Goal: Information Seeking & Learning: Learn about a topic

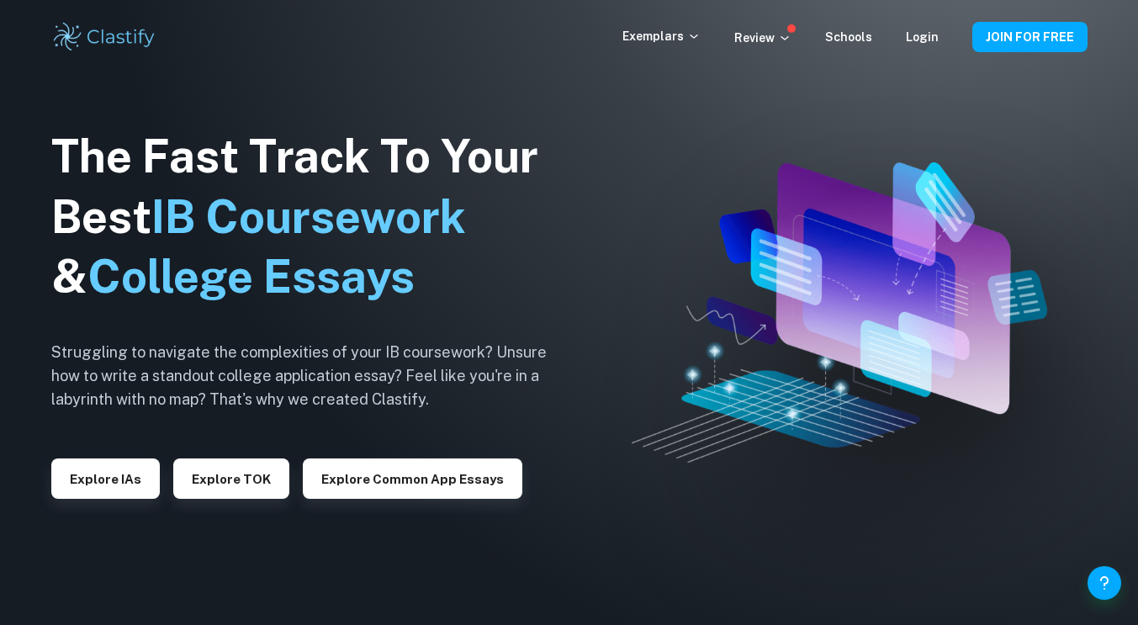
scroll to position [64, 0]
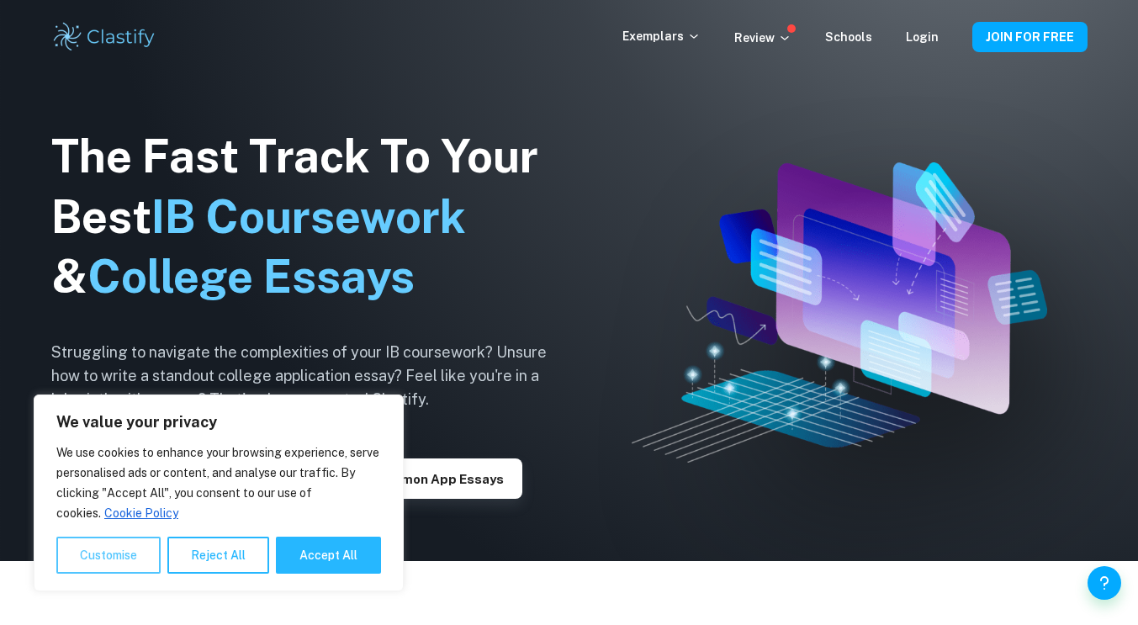
click at [102, 564] on button "Customise" at bounding box center [108, 555] width 104 height 37
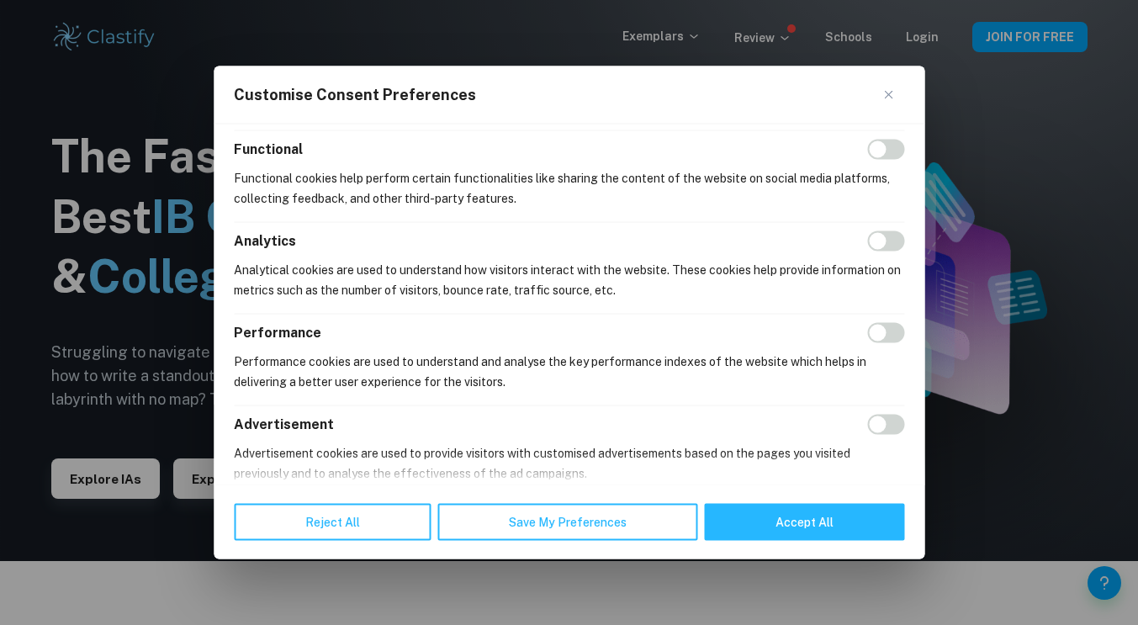
scroll to position [315, 0]
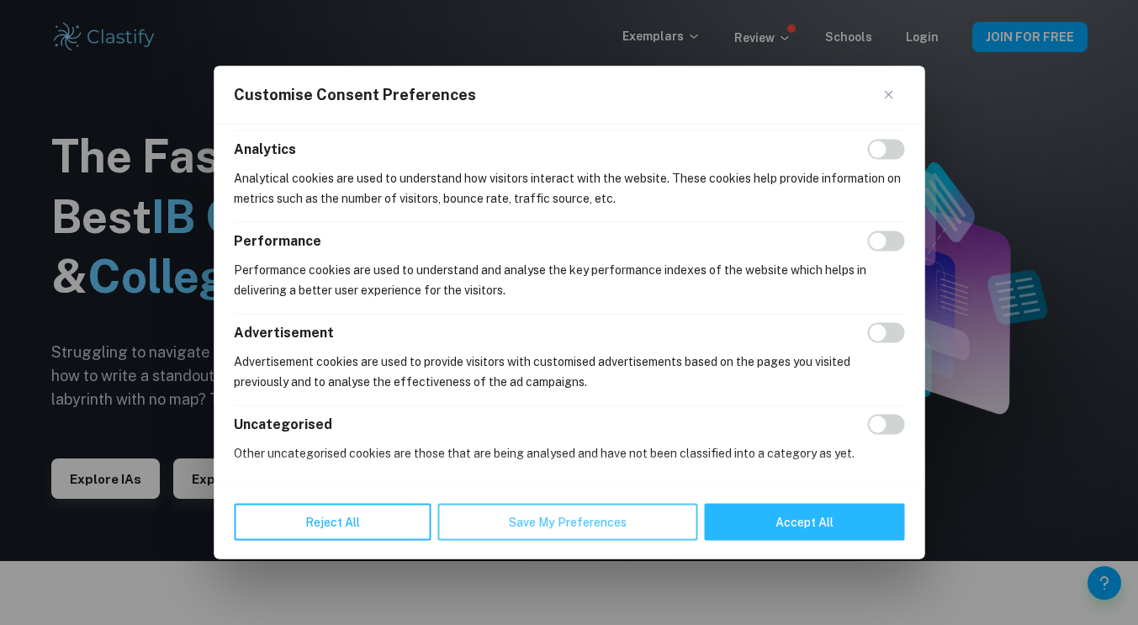
click at [572, 522] on button "Save My Preferences" at bounding box center [567, 522] width 260 height 37
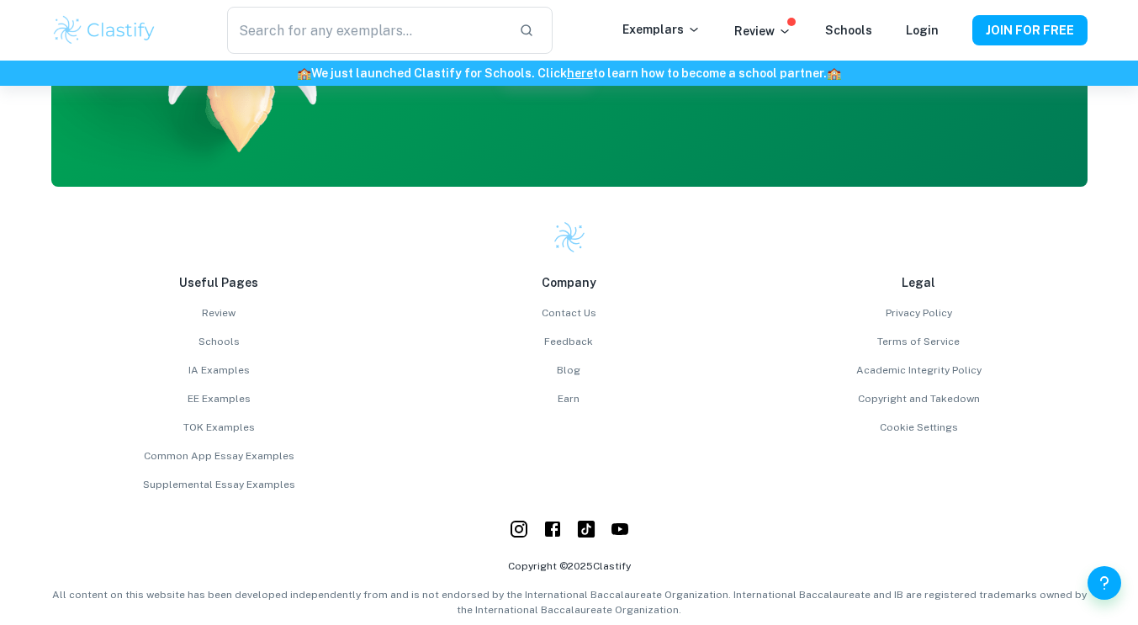
scroll to position [4335, 0]
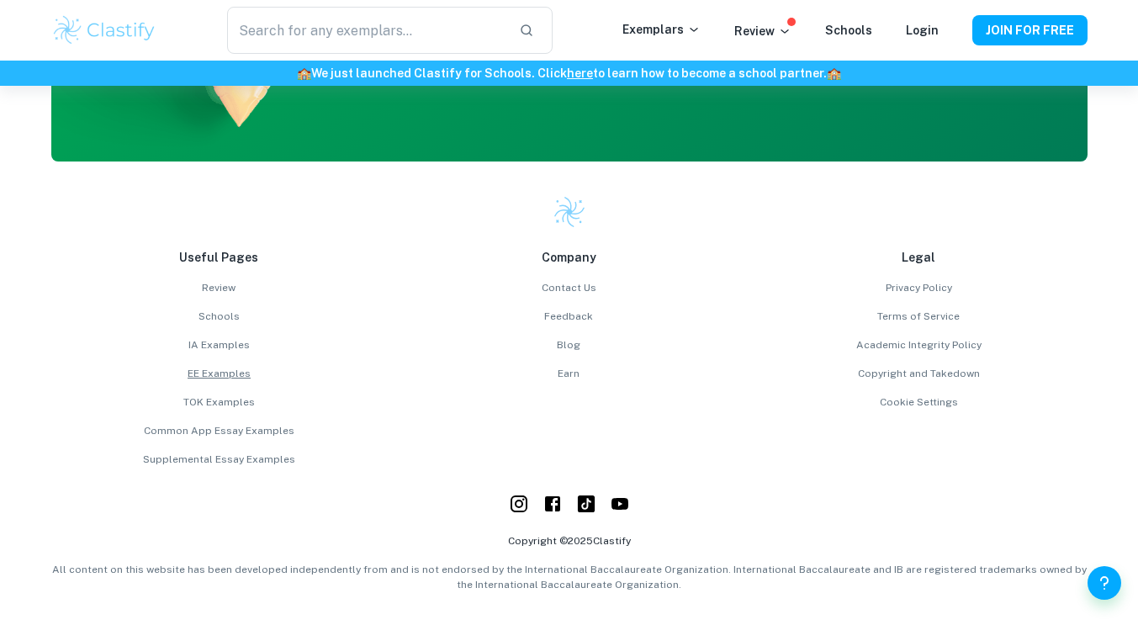
click at [215, 375] on link "EE Examples" at bounding box center [219, 373] width 336 height 15
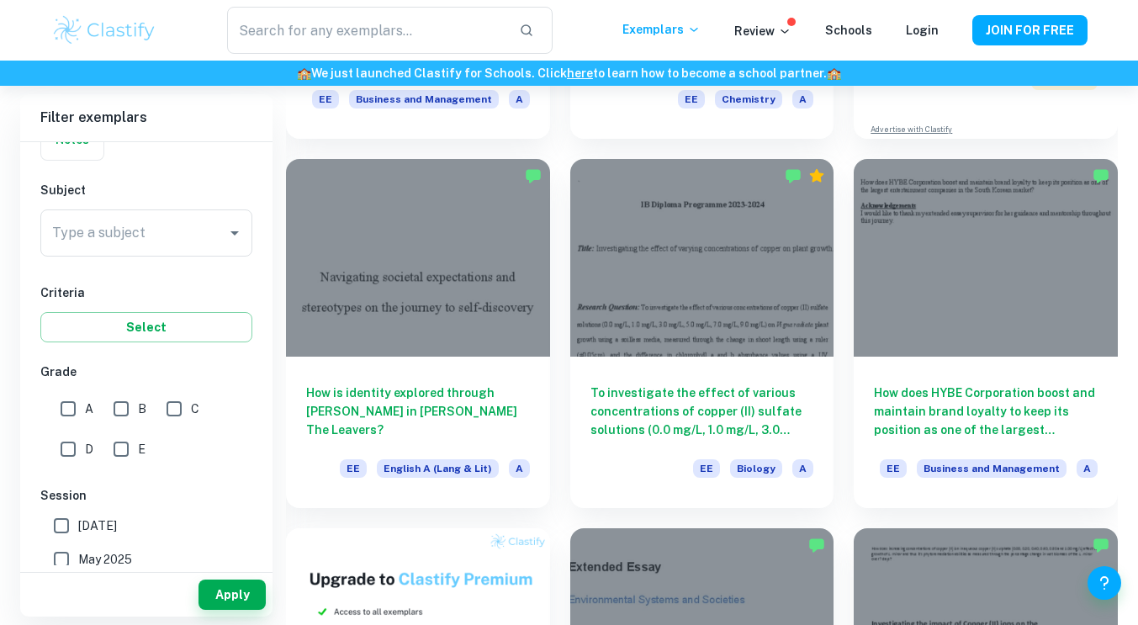
scroll to position [486, 0]
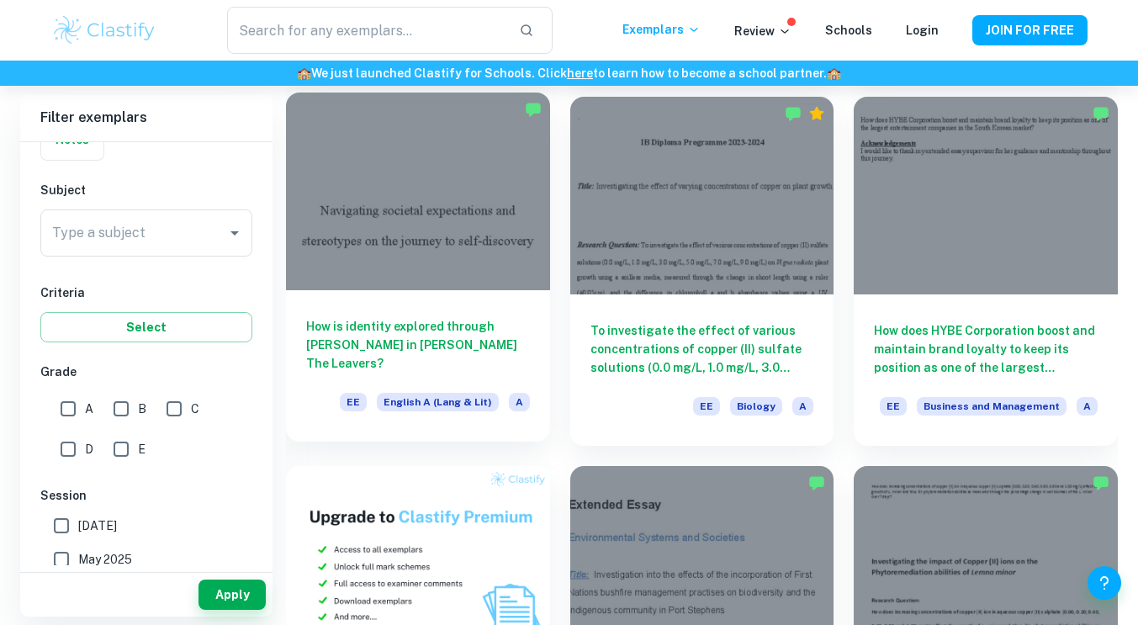
click at [406, 331] on h6 "How is identity explored through [PERSON_NAME] in [PERSON_NAME] The Leavers?" at bounding box center [418, 345] width 224 height 56
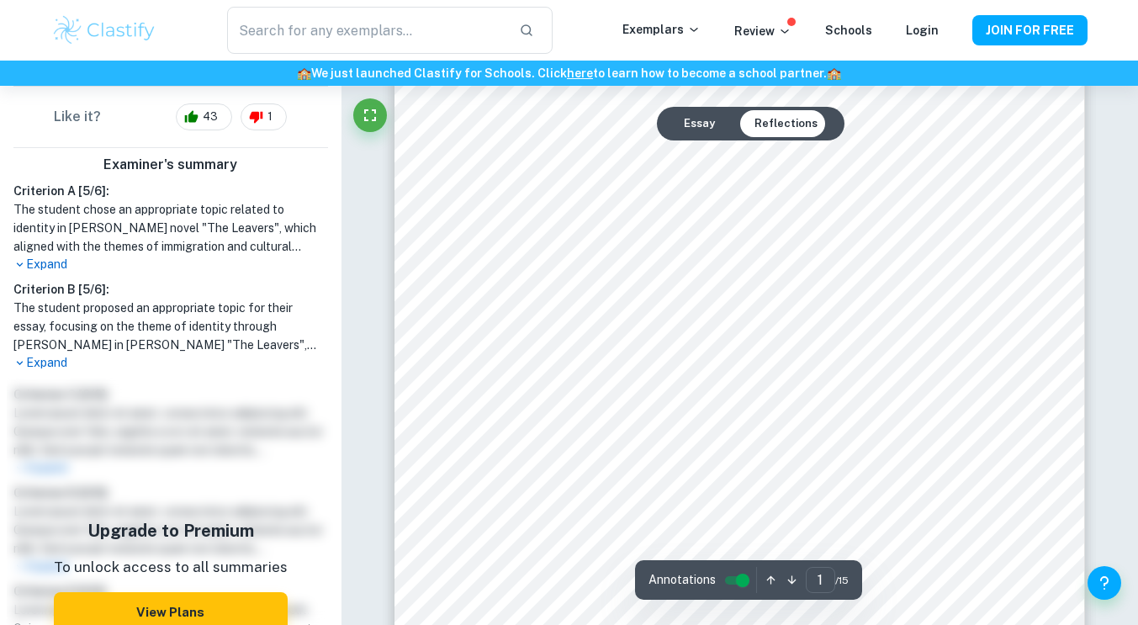
scroll to position [161, 0]
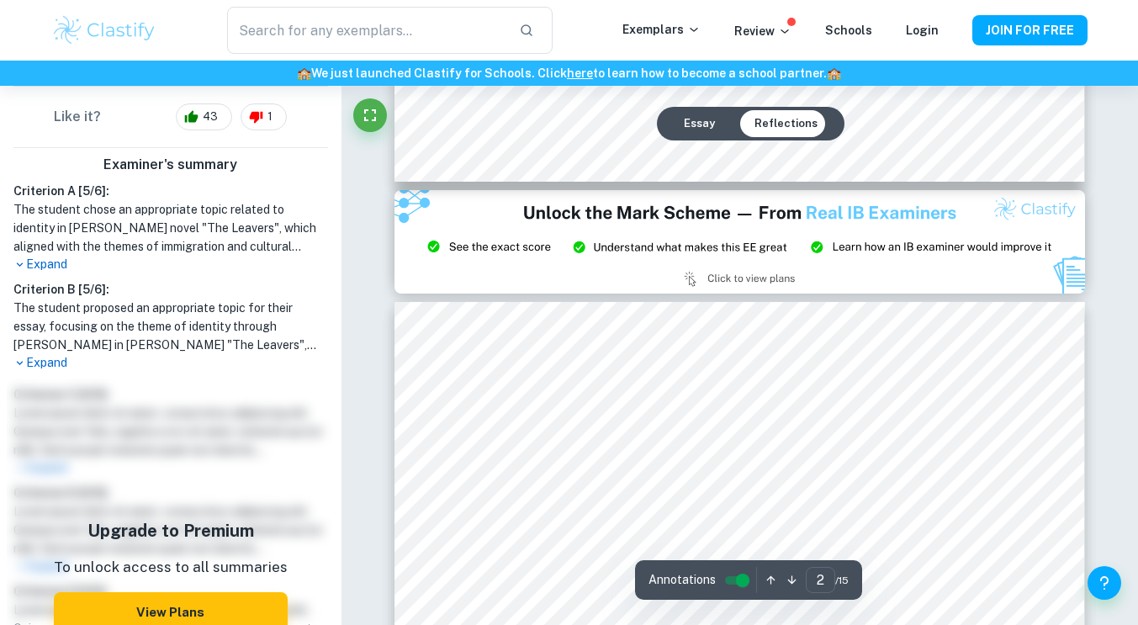
type input "3"
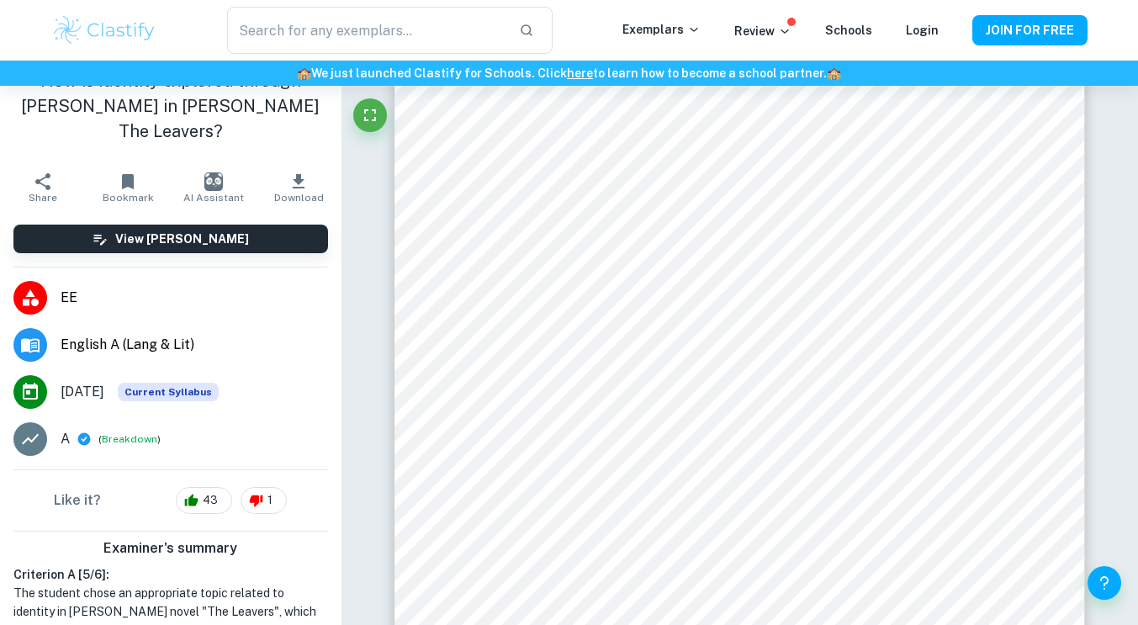
scroll to position [19, 0]
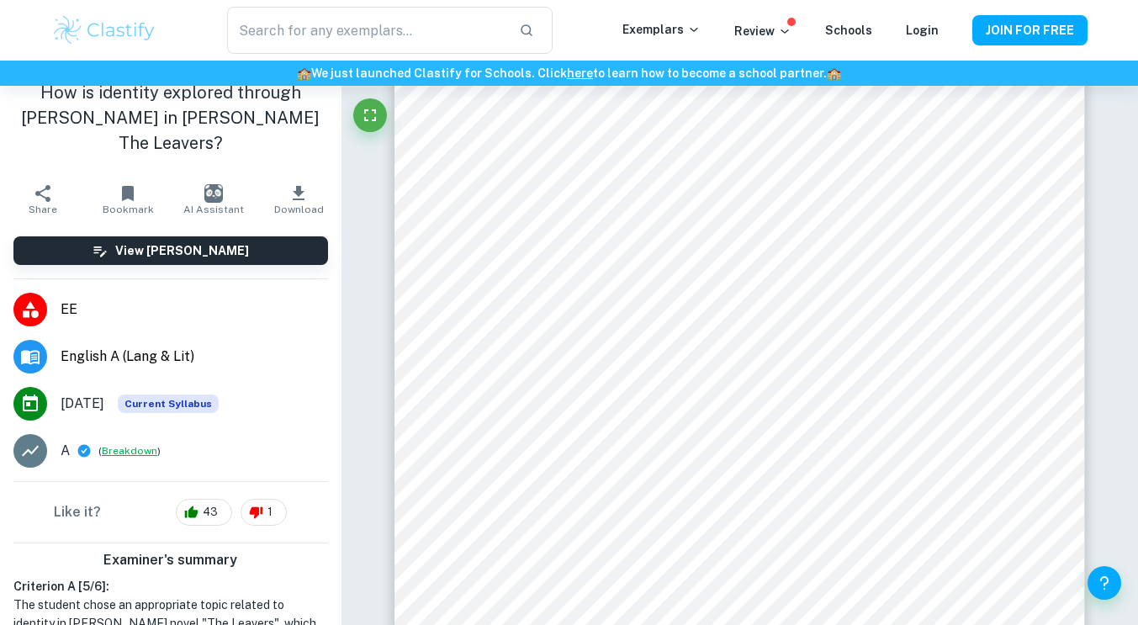
click at [114, 443] on button "Breakdown" at bounding box center [130, 450] width 56 height 15
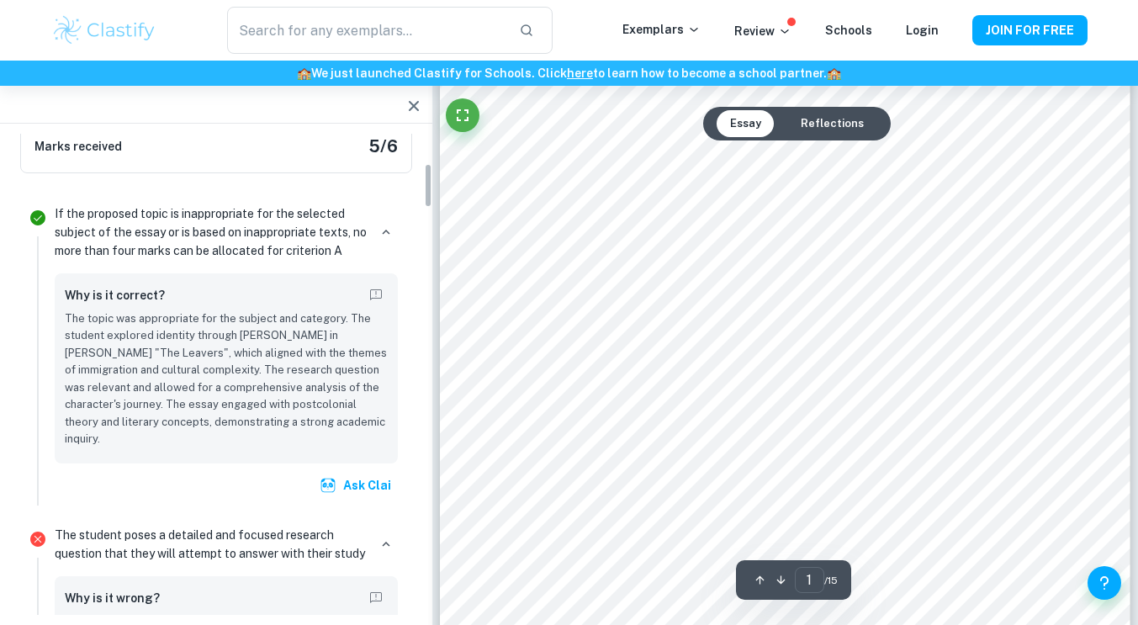
scroll to position [326, 0]
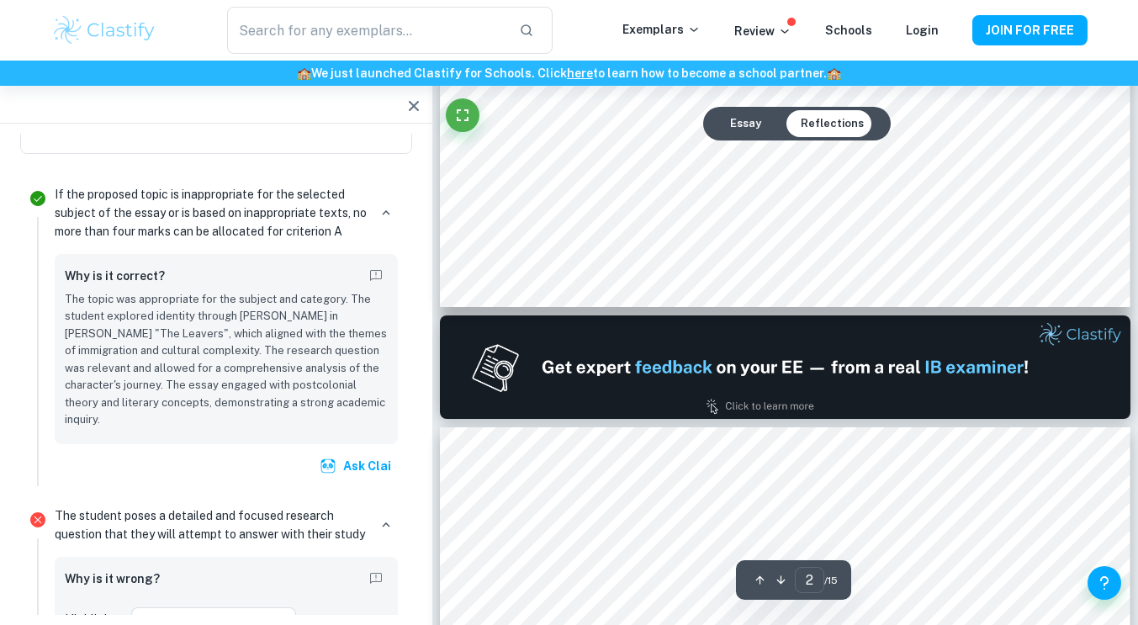
type input "2"
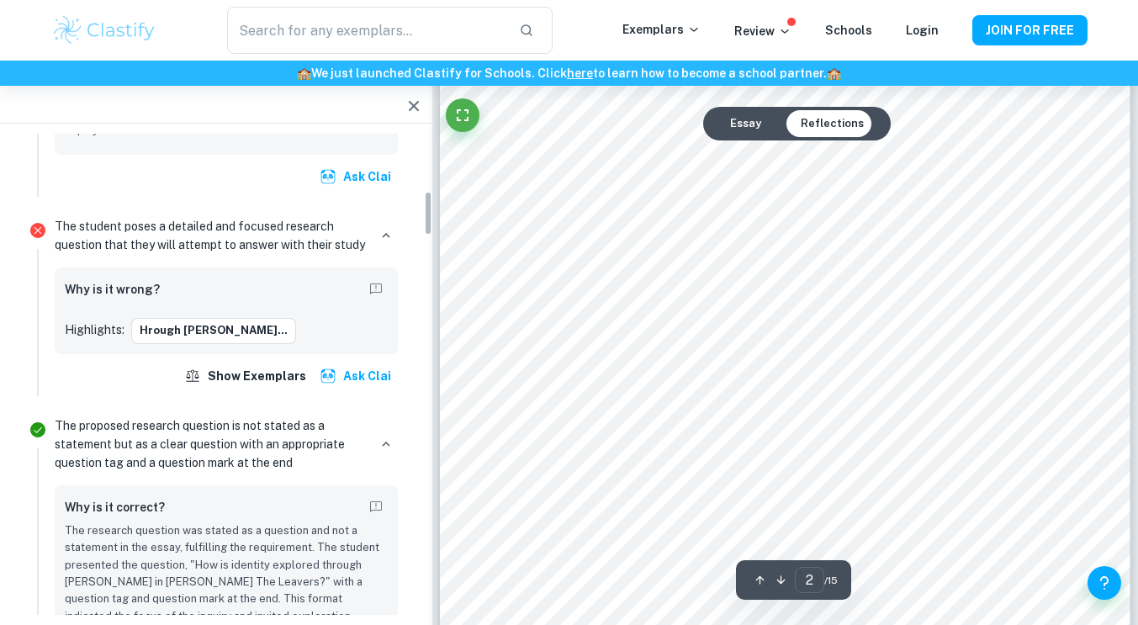
scroll to position [770, 0]
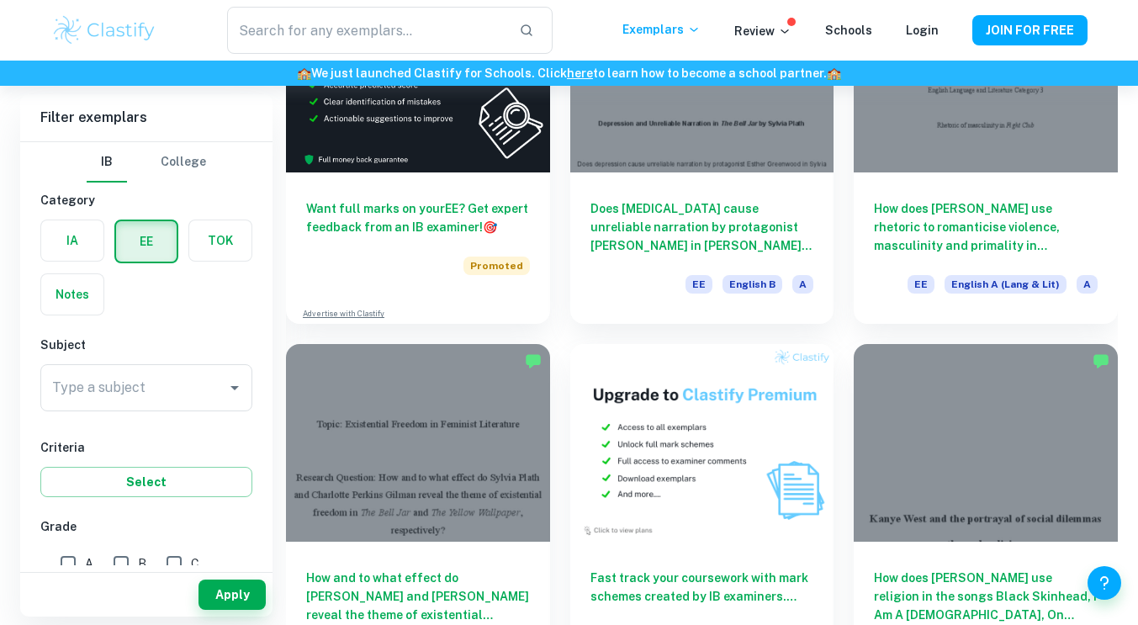
scroll to position [2680, 0]
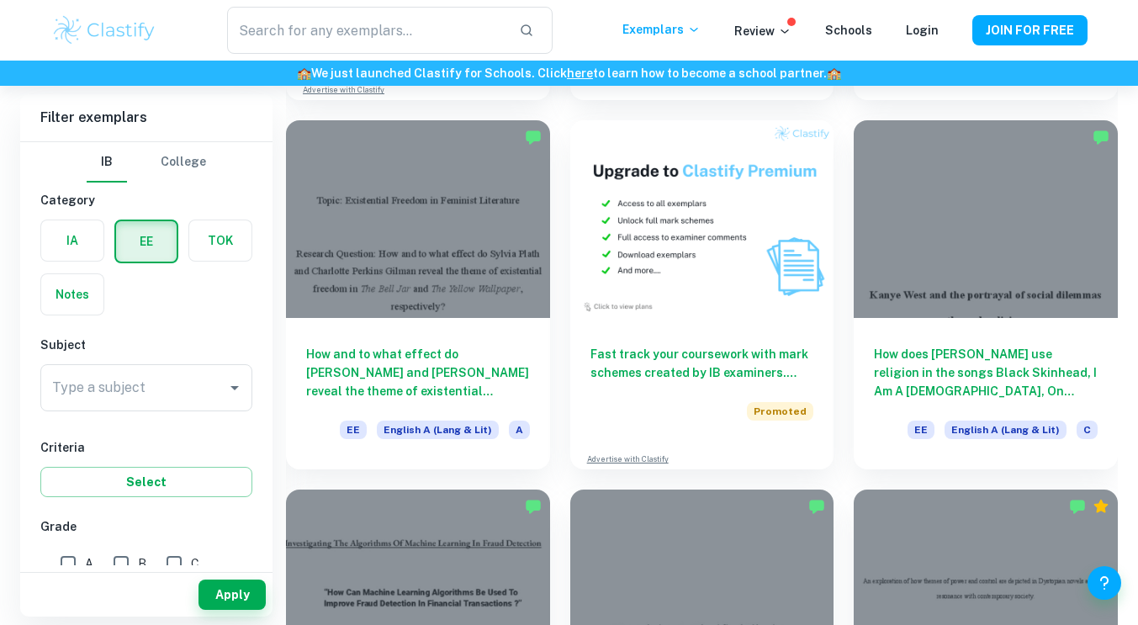
click at [109, 28] on img at bounding box center [104, 30] width 107 height 34
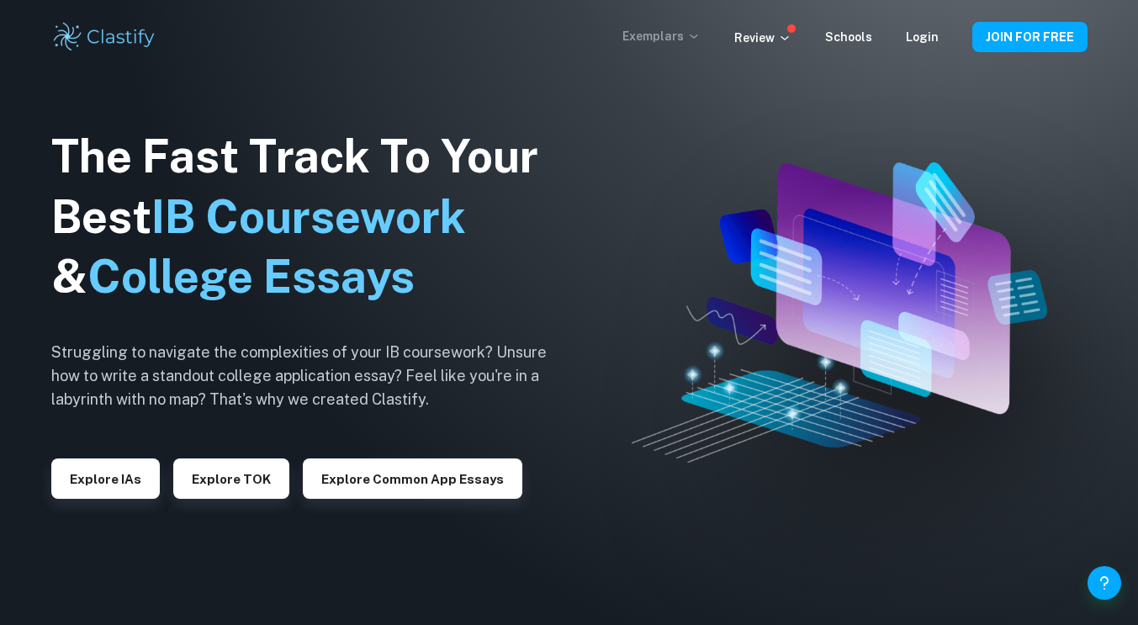
click at [700, 34] on icon at bounding box center [693, 35] width 13 height 13
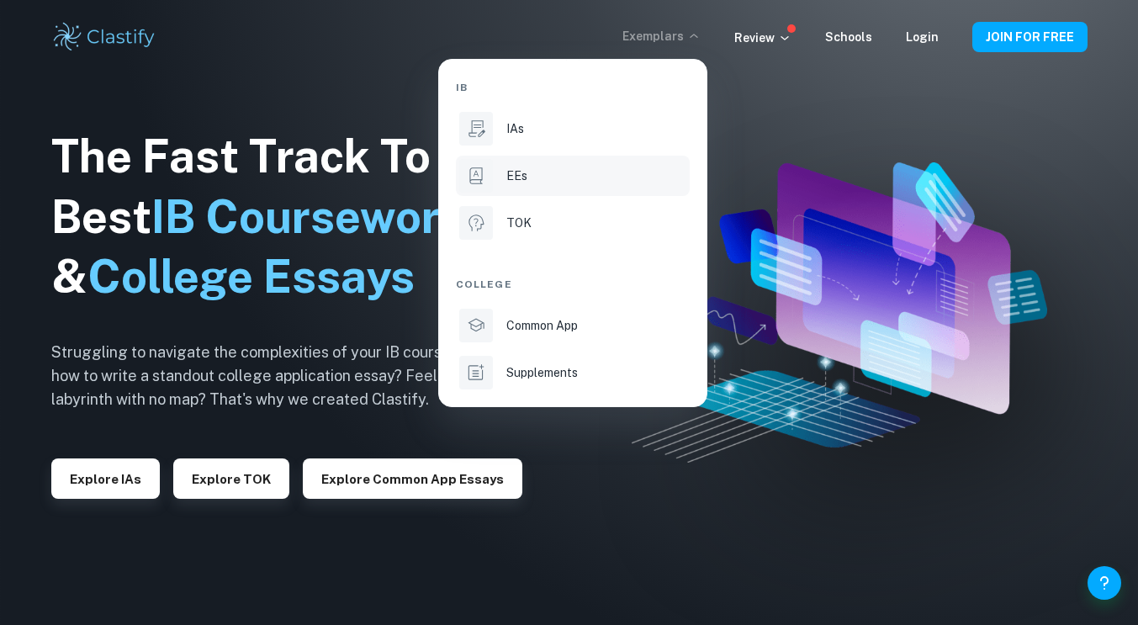
click at [591, 184] on div "EEs" at bounding box center [596, 176] width 180 height 19
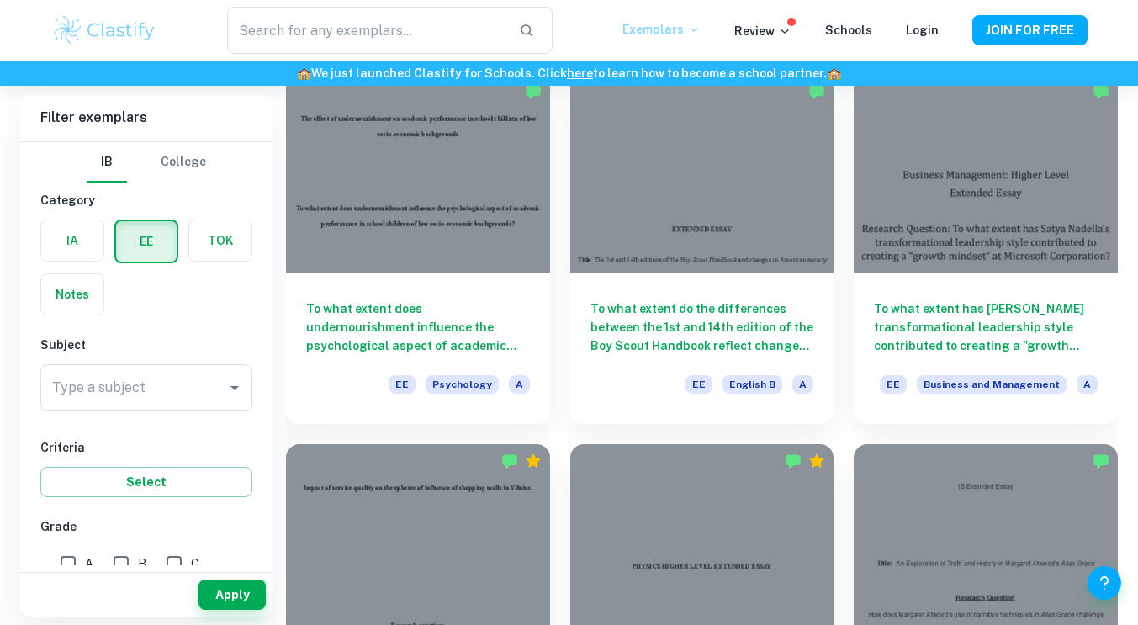
scroll to position [1250, 0]
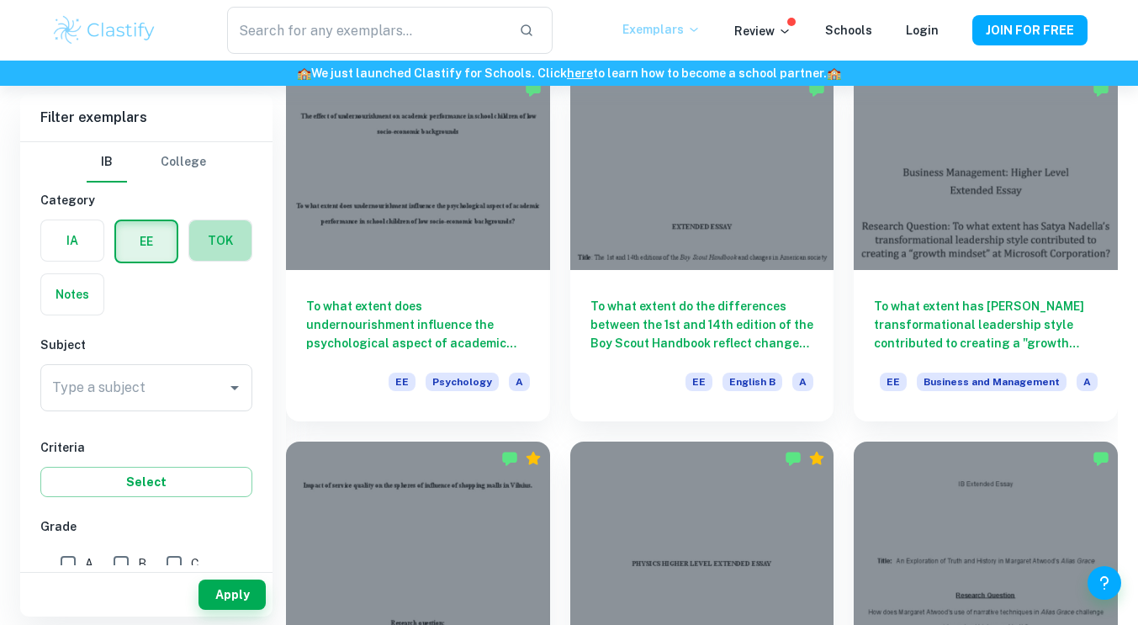
click at [209, 249] on label "button" at bounding box center [220, 240] width 62 height 40
click at [0, 0] on input "radio" at bounding box center [0, 0] width 0 height 0
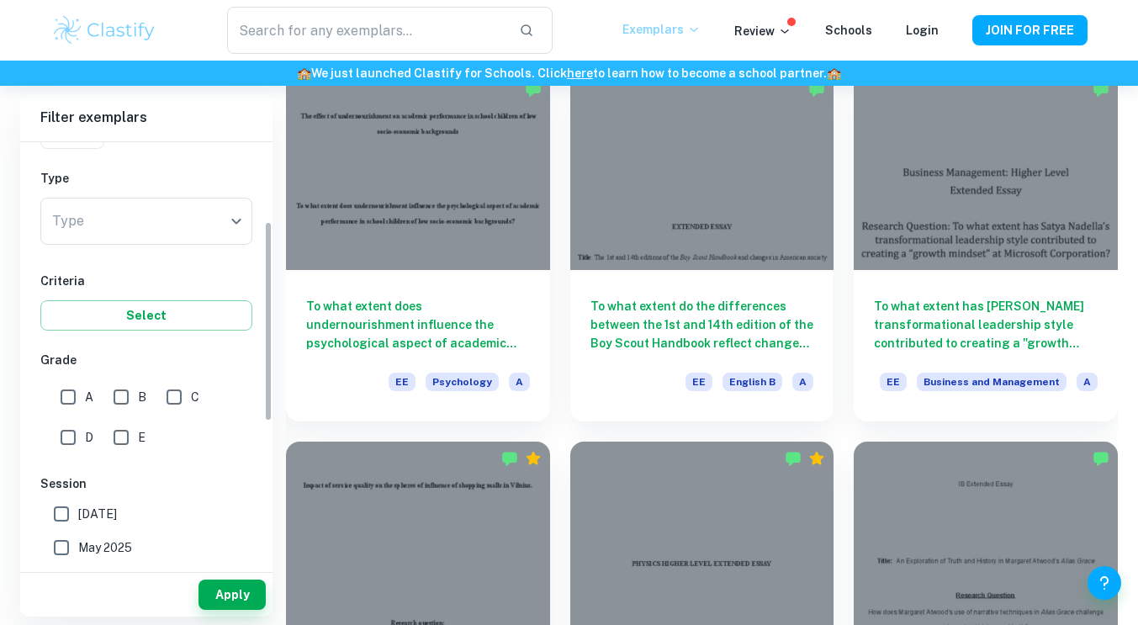
scroll to position [167, 0]
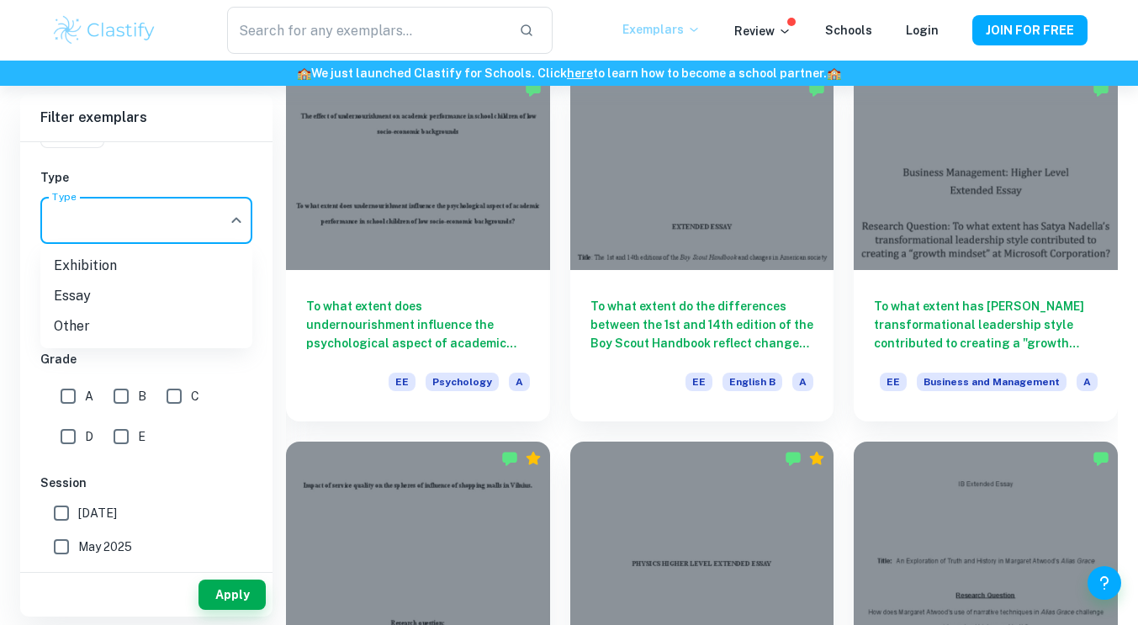
click at [229, 218] on div at bounding box center [569, 312] width 1138 height 625
click at [130, 268] on li "Exhibition" at bounding box center [146, 266] width 212 height 30
type input "Exhibition"
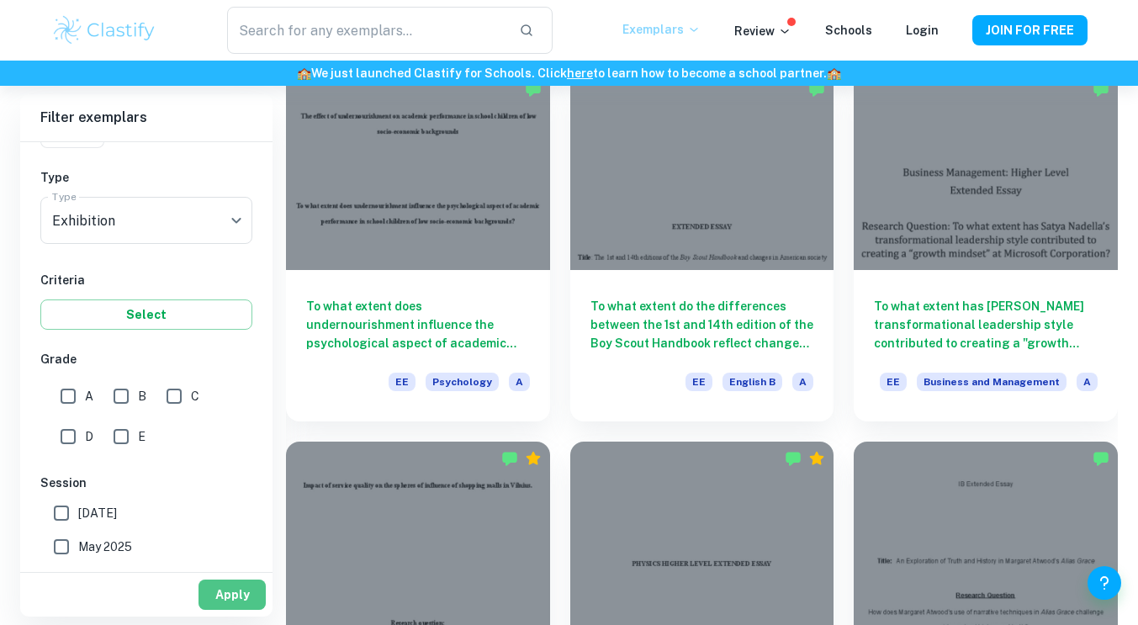
click at [233, 590] on button "Apply" at bounding box center [232, 595] width 67 height 30
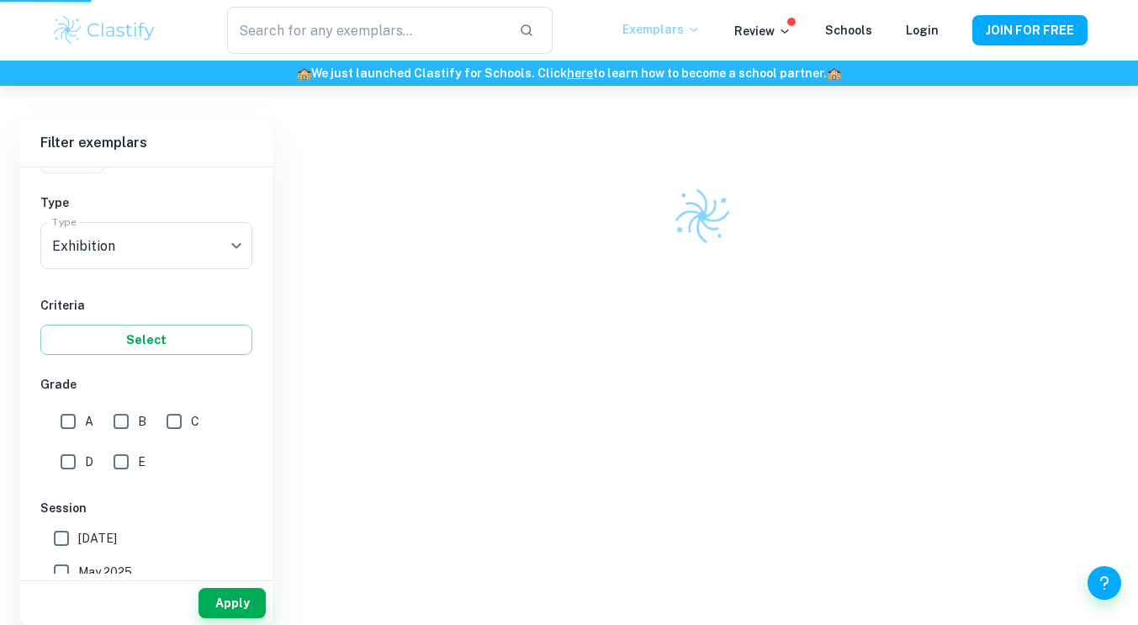
scroll to position [86, 0]
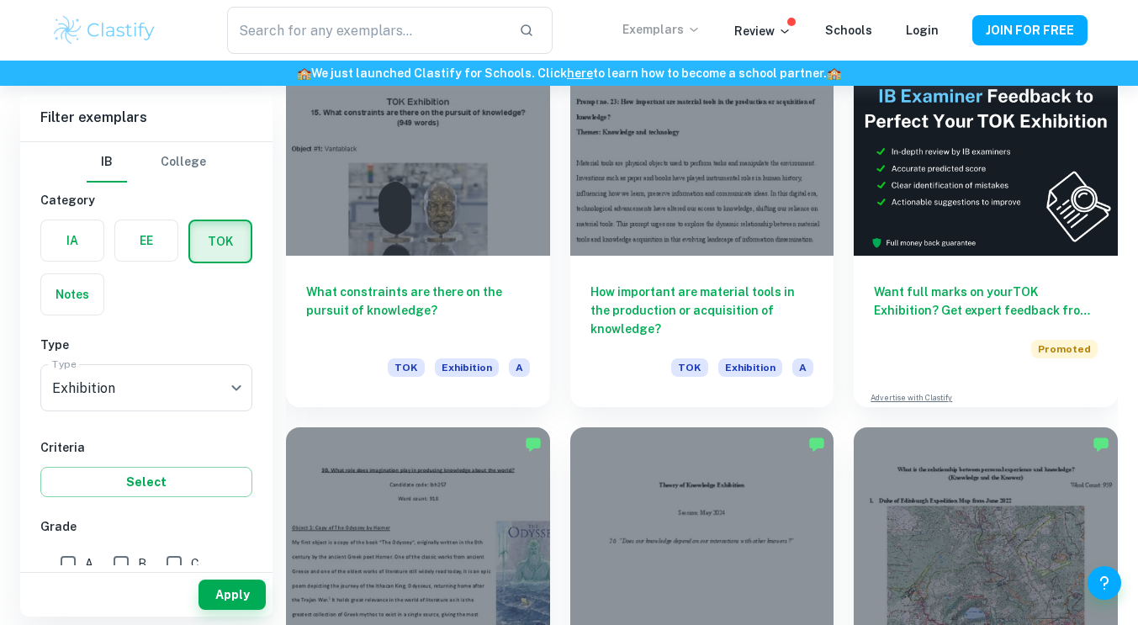
scroll to position [510, 0]
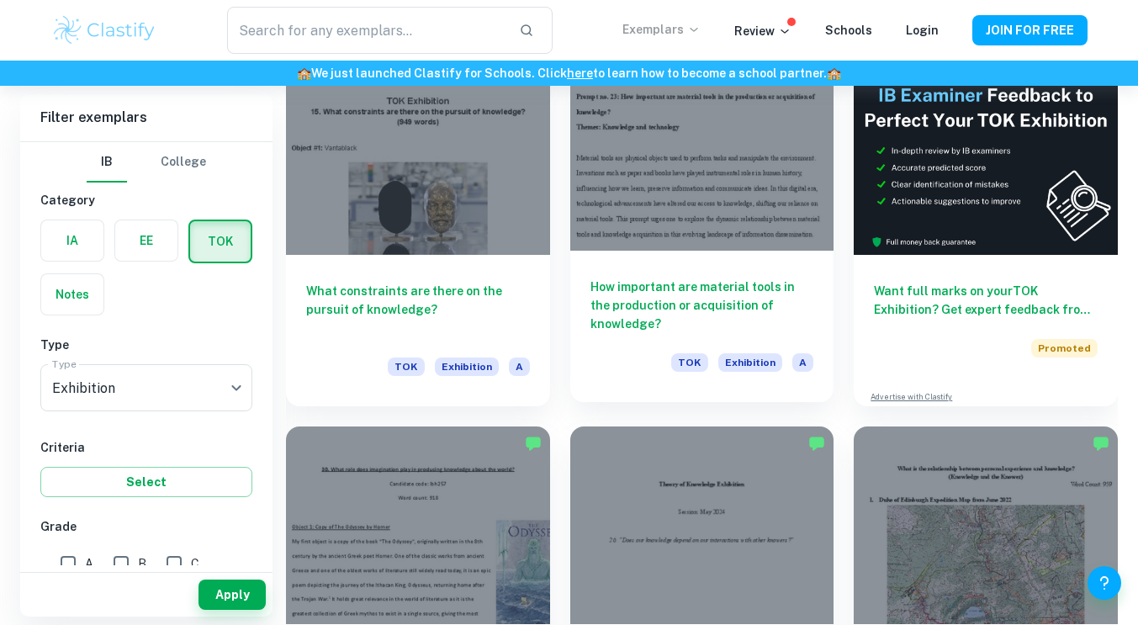
click at [652, 284] on h6 "How important are material tools in the production or acquisition of knowledge?" at bounding box center [703, 306] width 224 height 56
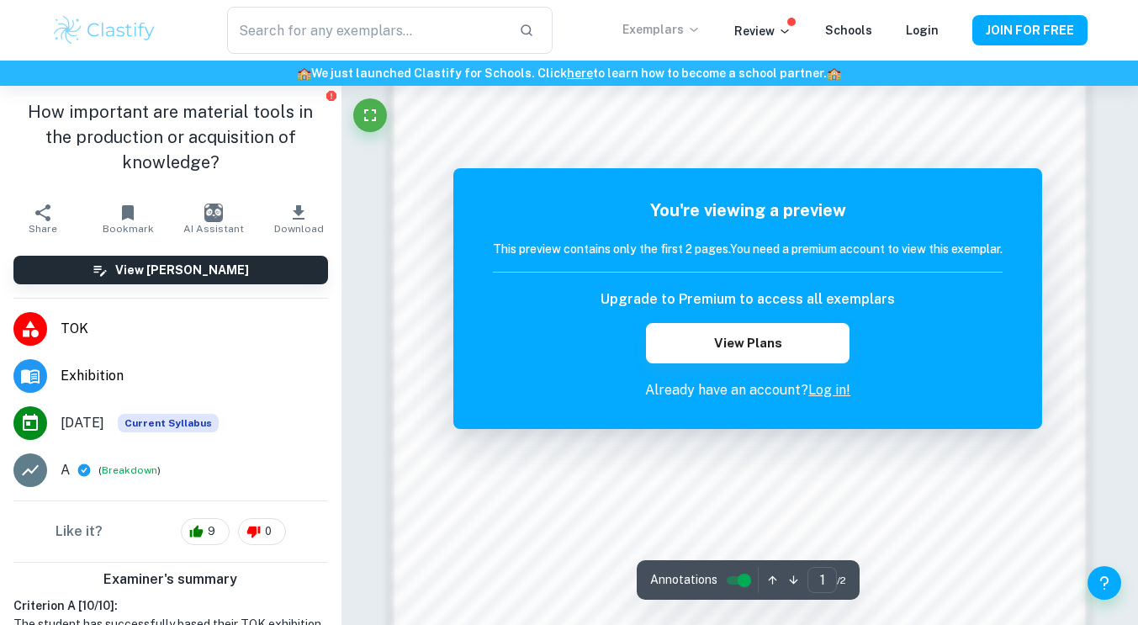
scroll to position [1344, 0]
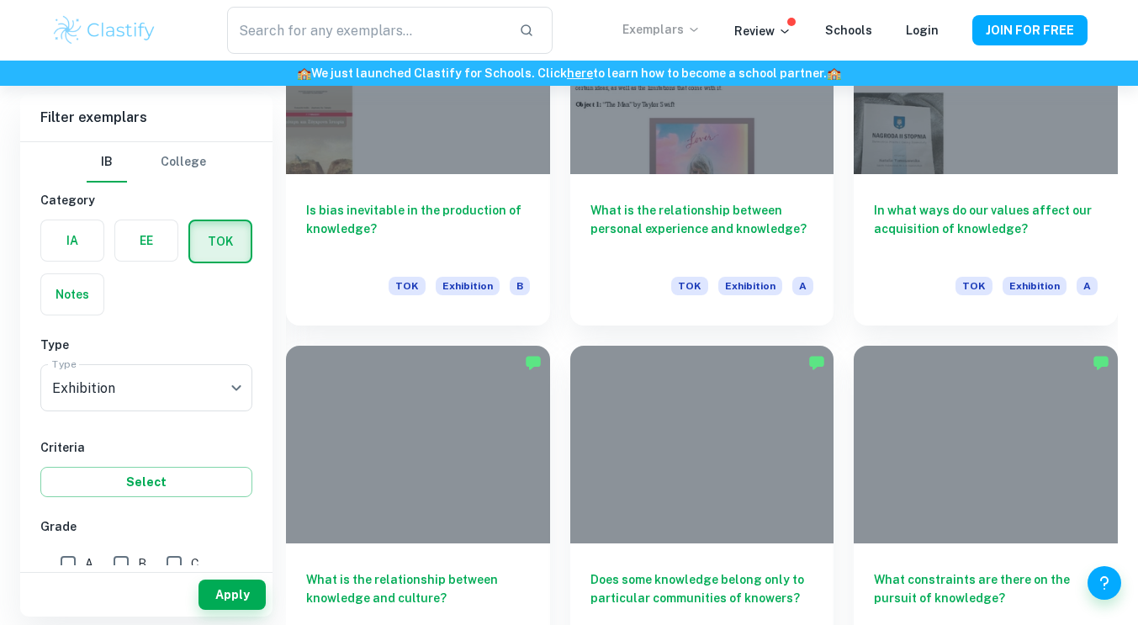
scroll to position [2074, 0]
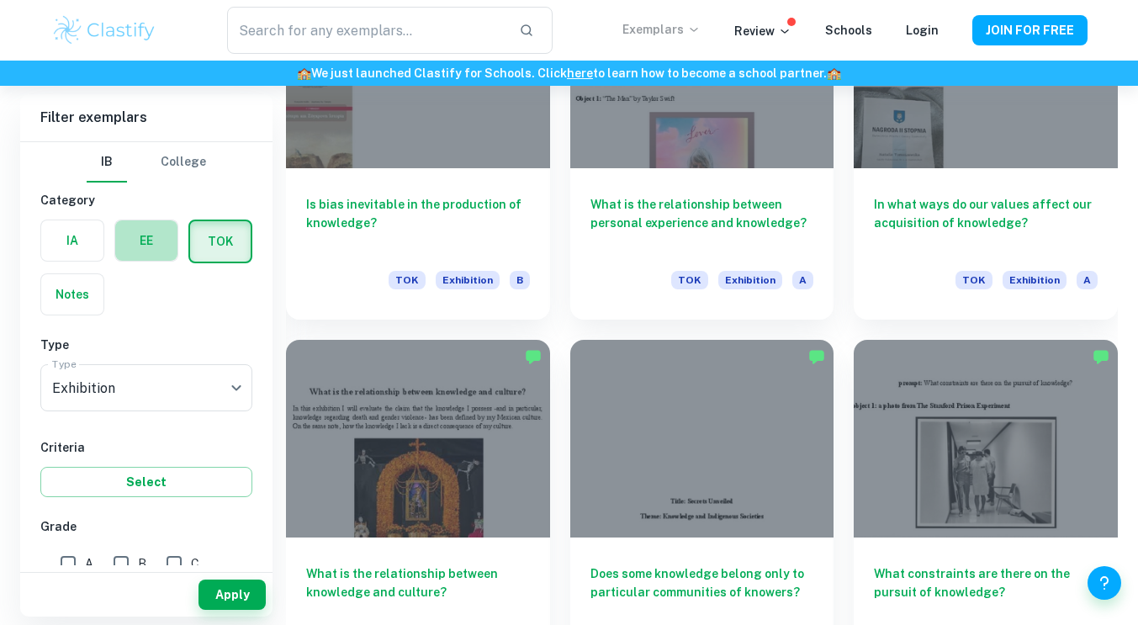
click at [152, 231] on label "button" at bounding box center [146, 240] width 62 height 40
click at [0, 0] on input "radio" at bounding box center [0, 0] width 0 height 0
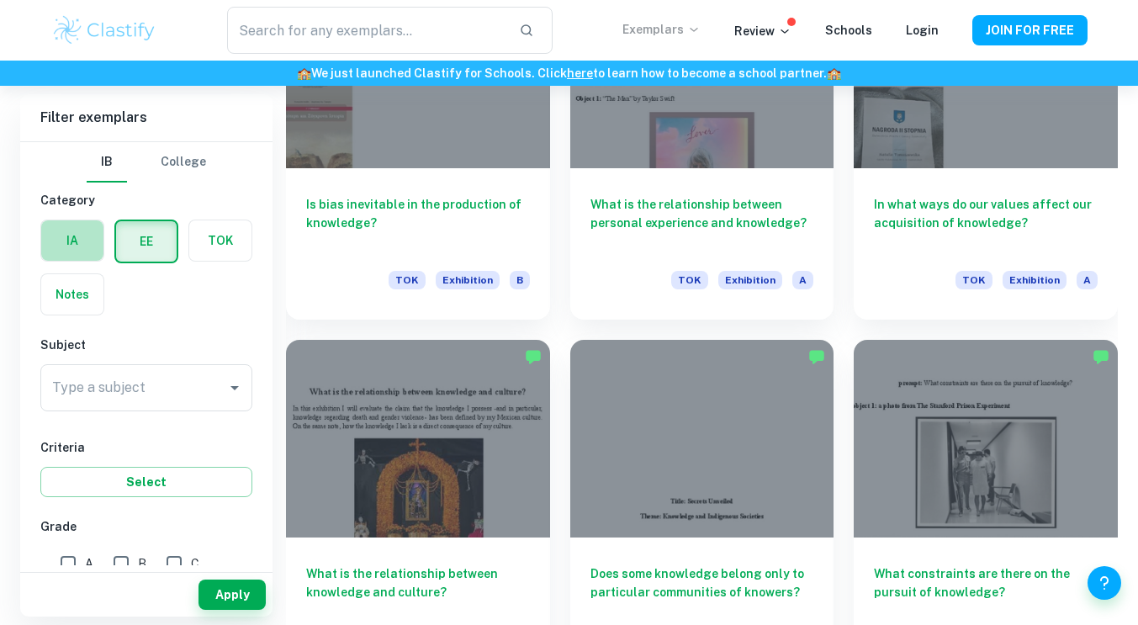
click at [63, 248] on label "button" at bounding box center [72, 240] width 62 height 40
click at [0, 0] on input "radio" at bounding box center [0, 0] width 0 height 0
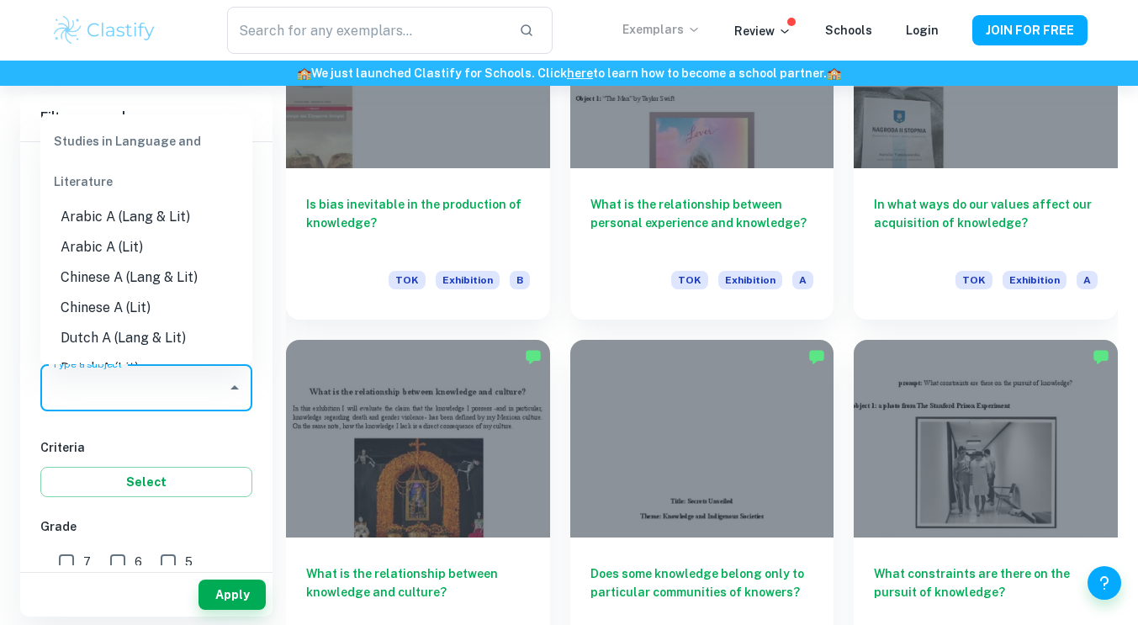
click at [143, 386] on input "Type a subject" at bounding box center [134, 388] width 172 height 32
click at [193, 278] on li "Chinese A (Lang & Lit)" at bounding box center [146, 277] width 212 height 30
type input "Chinese A (Lang & Lit)"
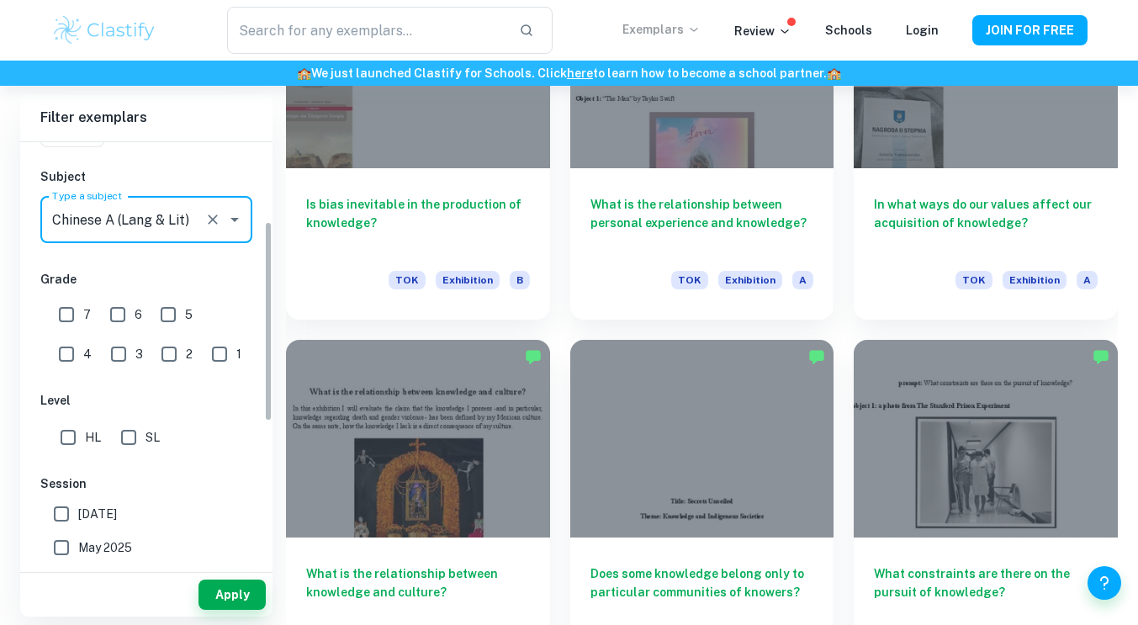
scroll to position [169, 0]
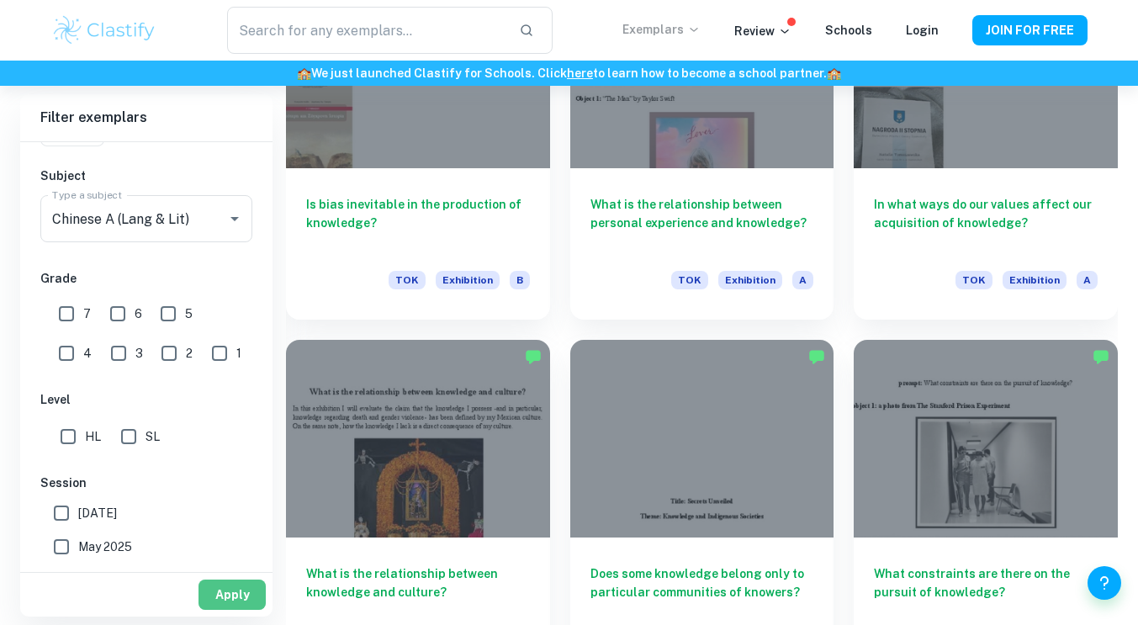
click at [220, 596] on button "Apply" at bounding box center [232, 595] width 67 height 30
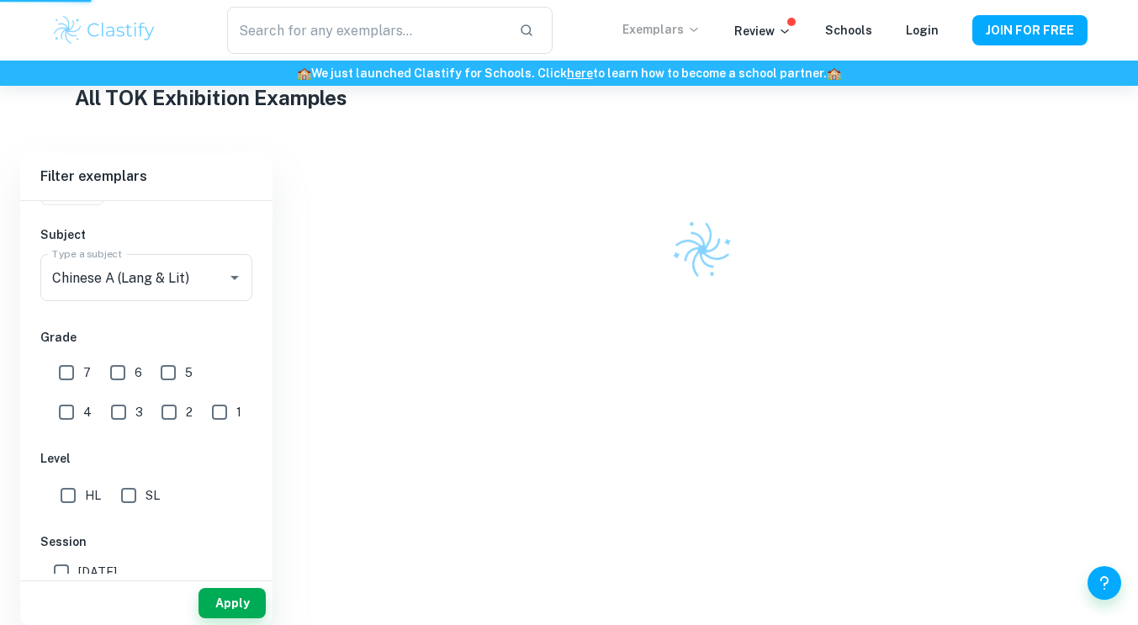
scroll to position [397, 0]
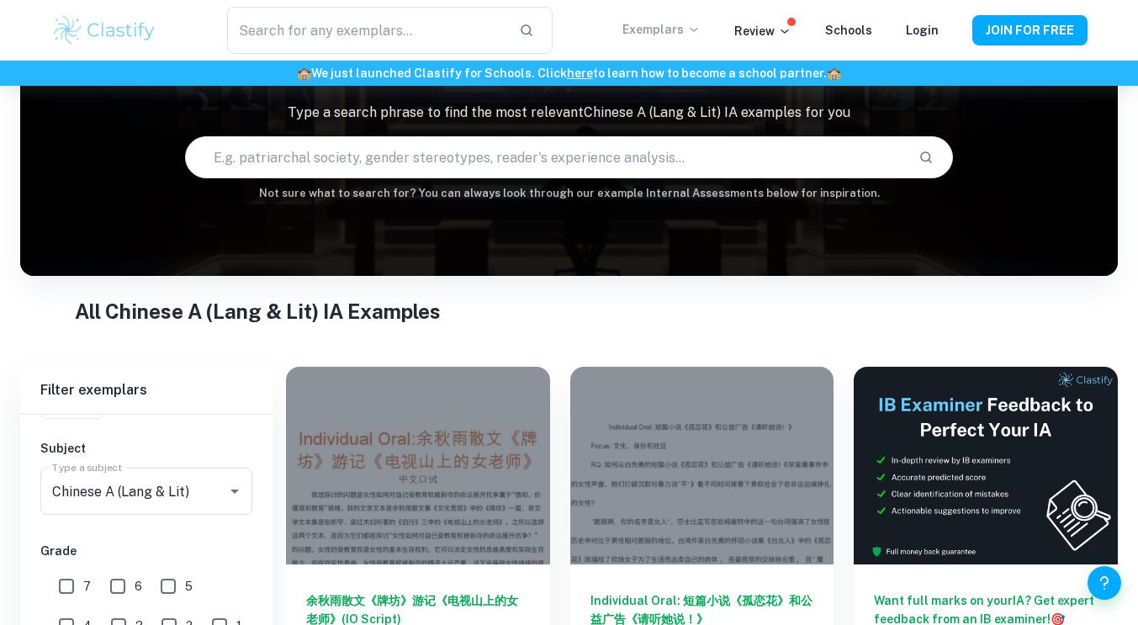
scroll to position [209, 0]
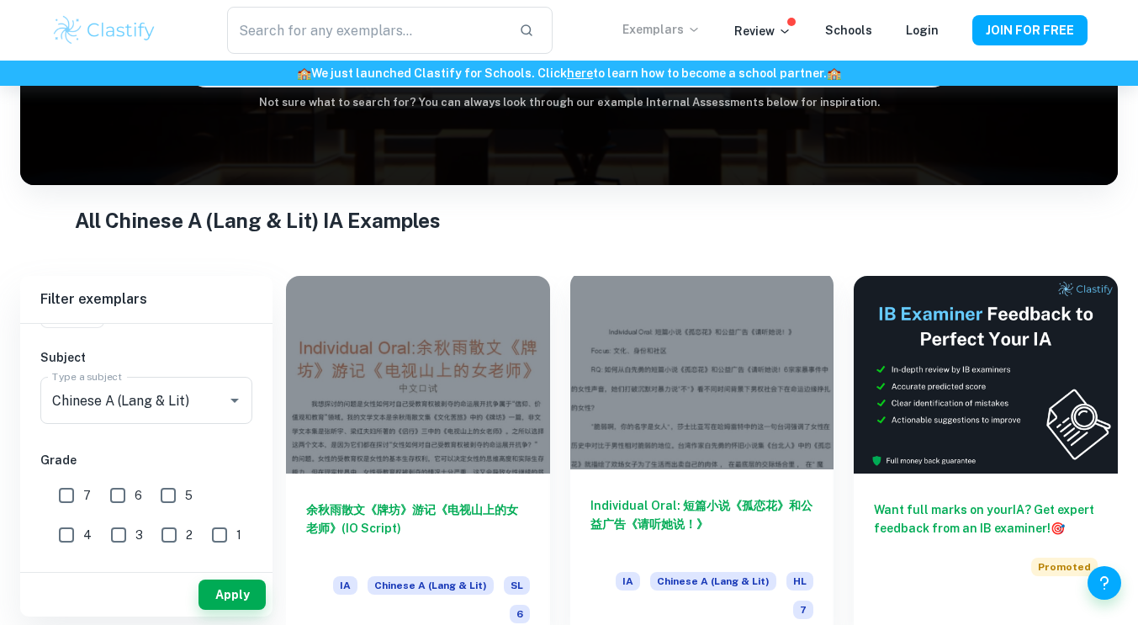
click at [654, 518] on h6 "Individual Oral: 短篇小说《孤恋花》和公益广告《请听她说！》" at bounding box center [703, 524] width 224 height 56
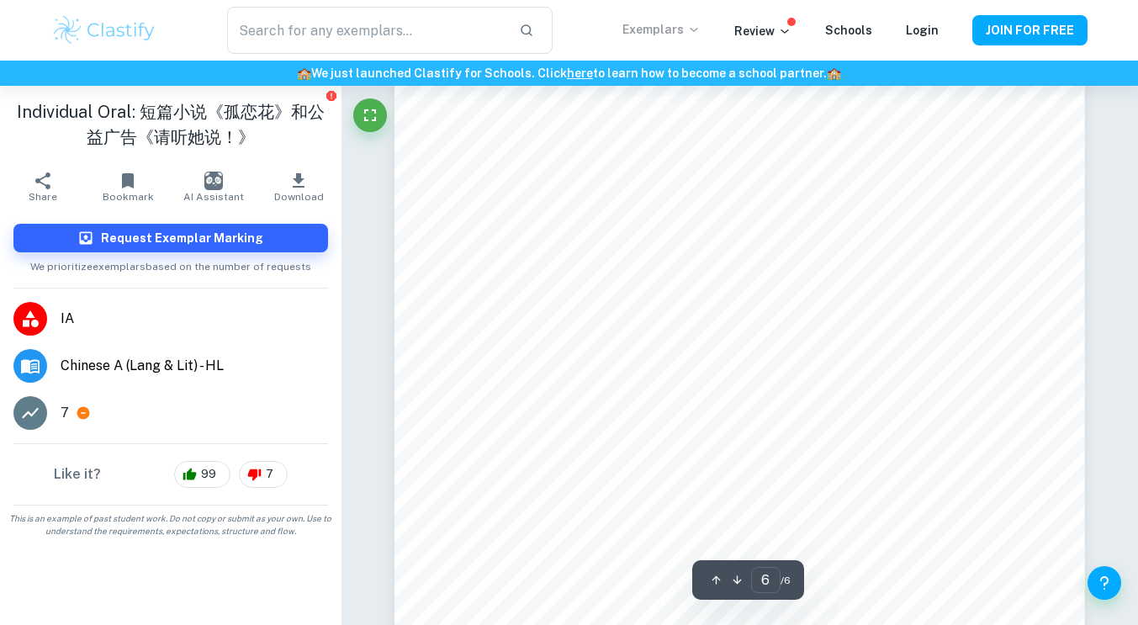
scroll to position [5620, 0]
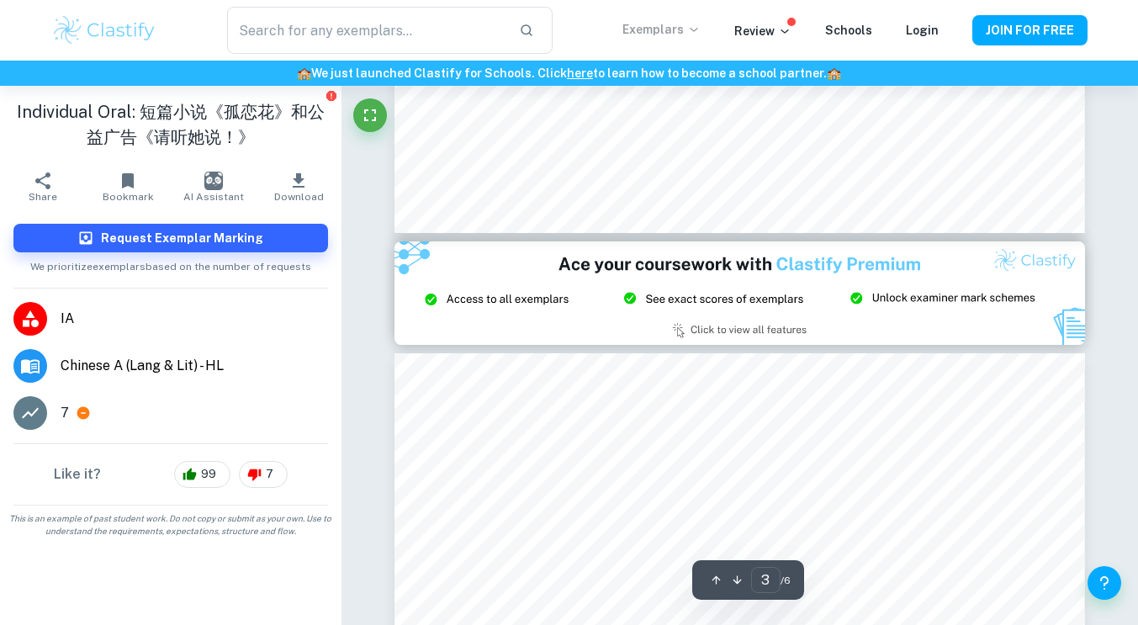
type input "2"
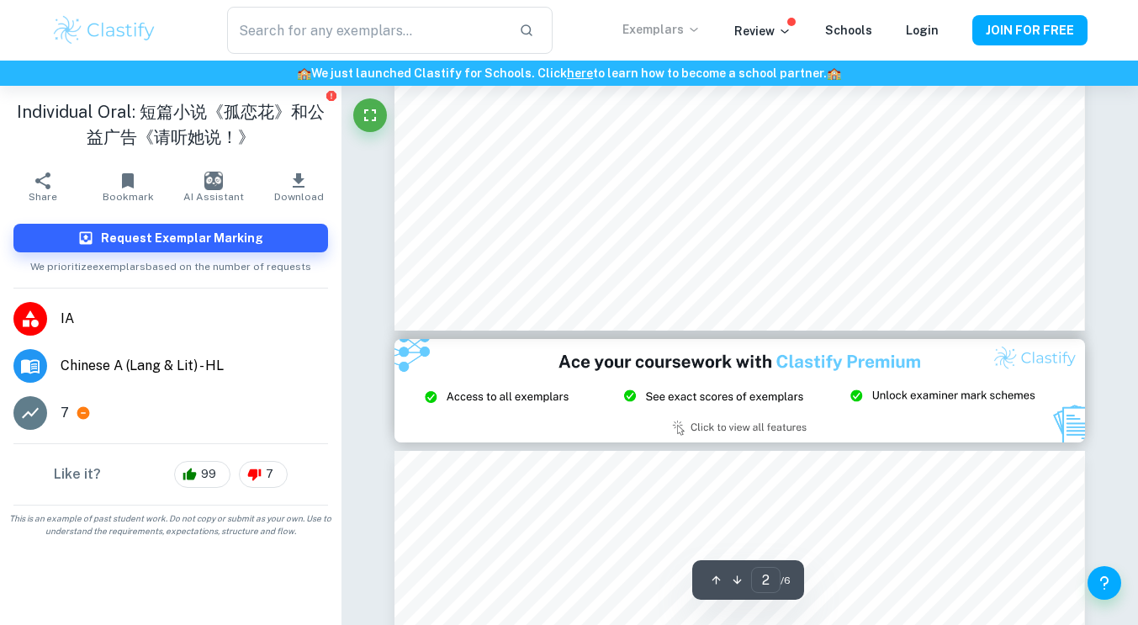
scroll to position [1647, 0]
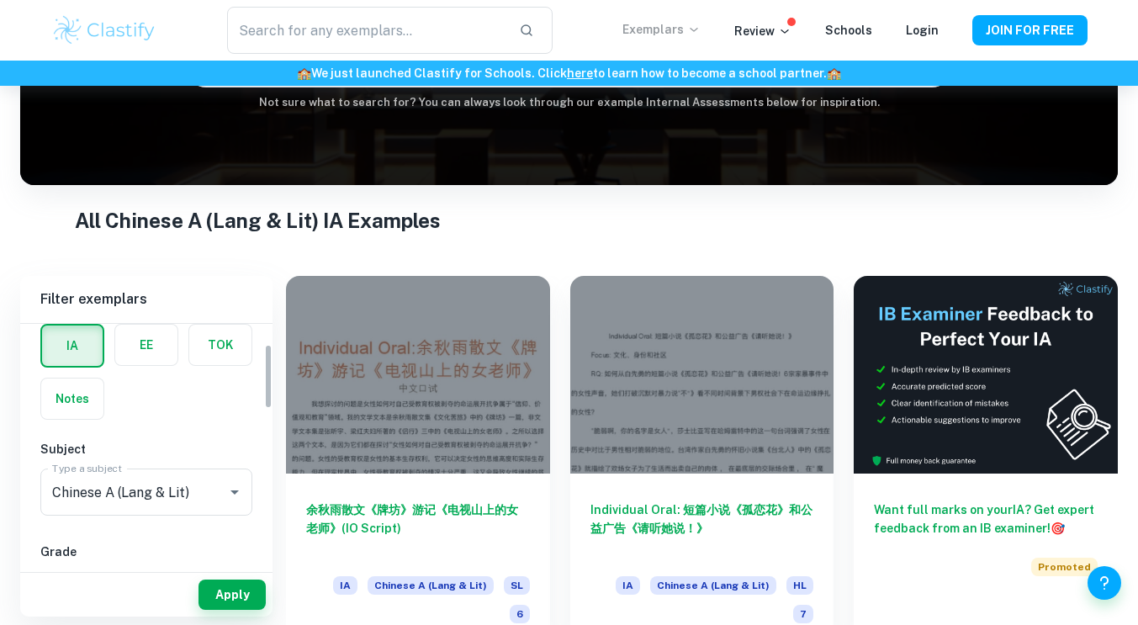
scroll to position [77, 0]
click at [78, 404] on label "button" at bounding box center [72, 399] width 62 height 40
click at [0, 0] on input "radio" at bounding box center [0, 0] width 0 height 0
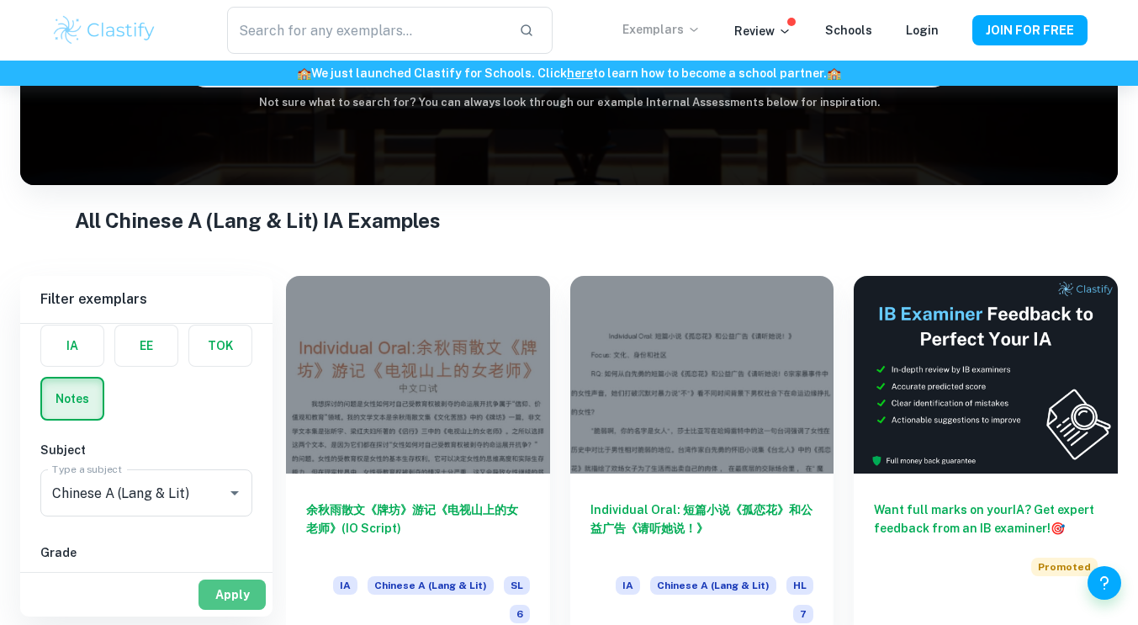
click at [237, 594] on button "Apply" at bounding box center [232, 595] width 67 height 30
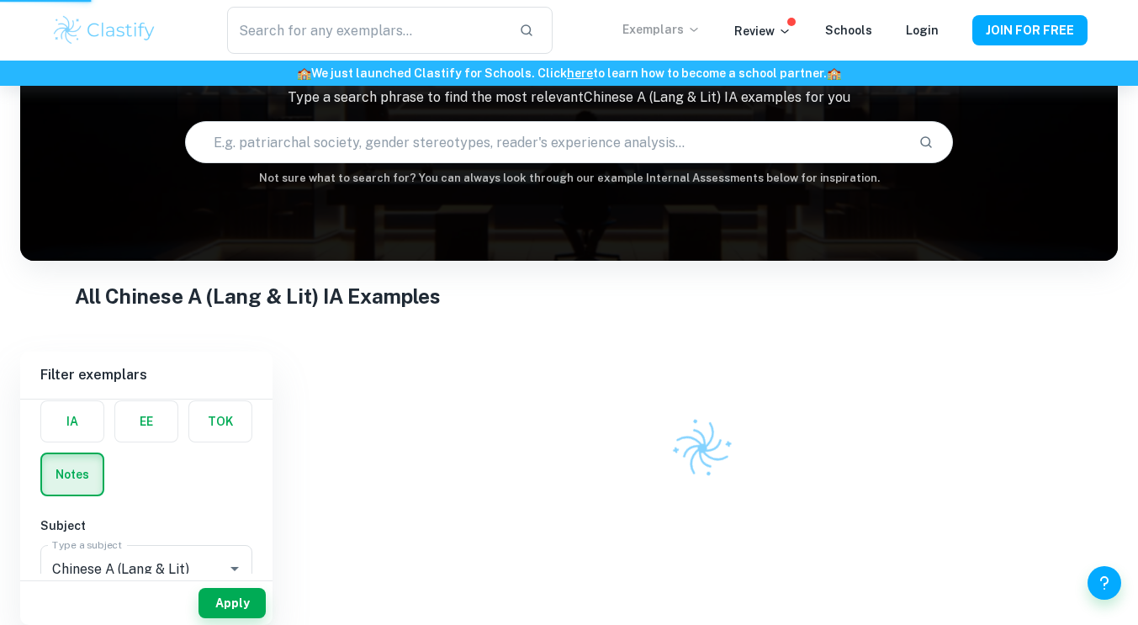
scroll to position [112, 0]
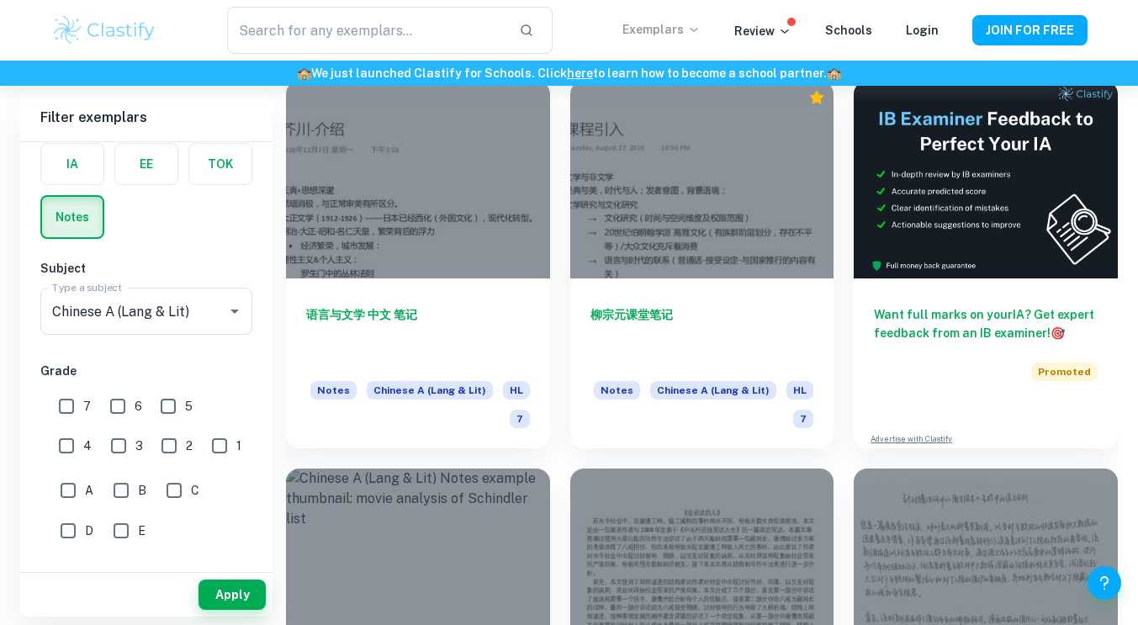
scroll to position [134, 0]
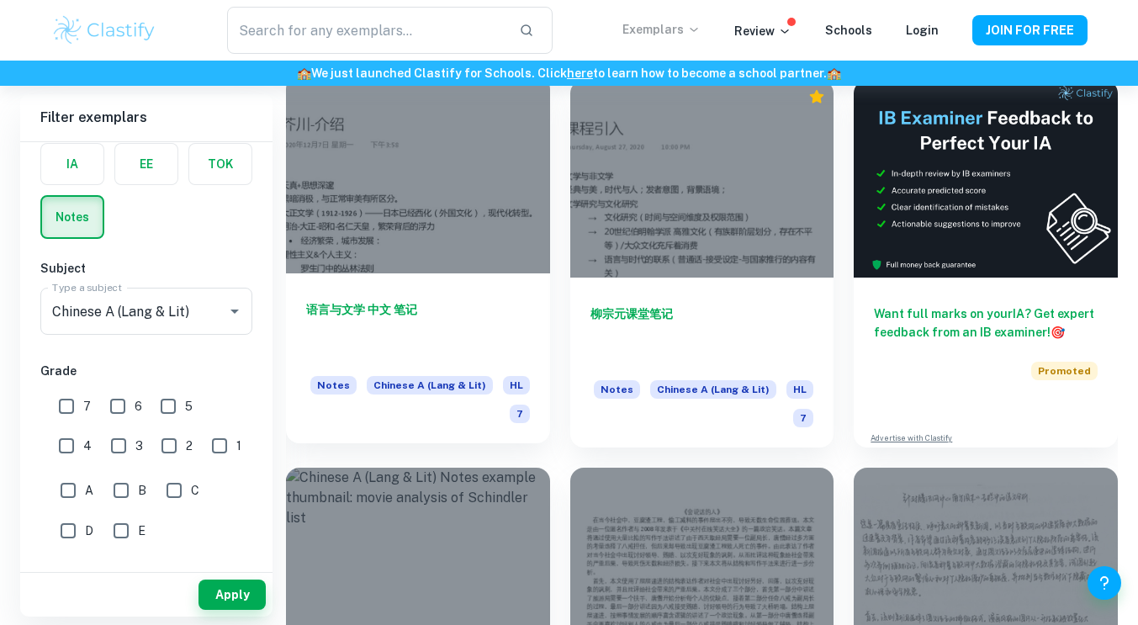
click at [488, 233] on div at bounding box center [418, 175] width 264 height 198
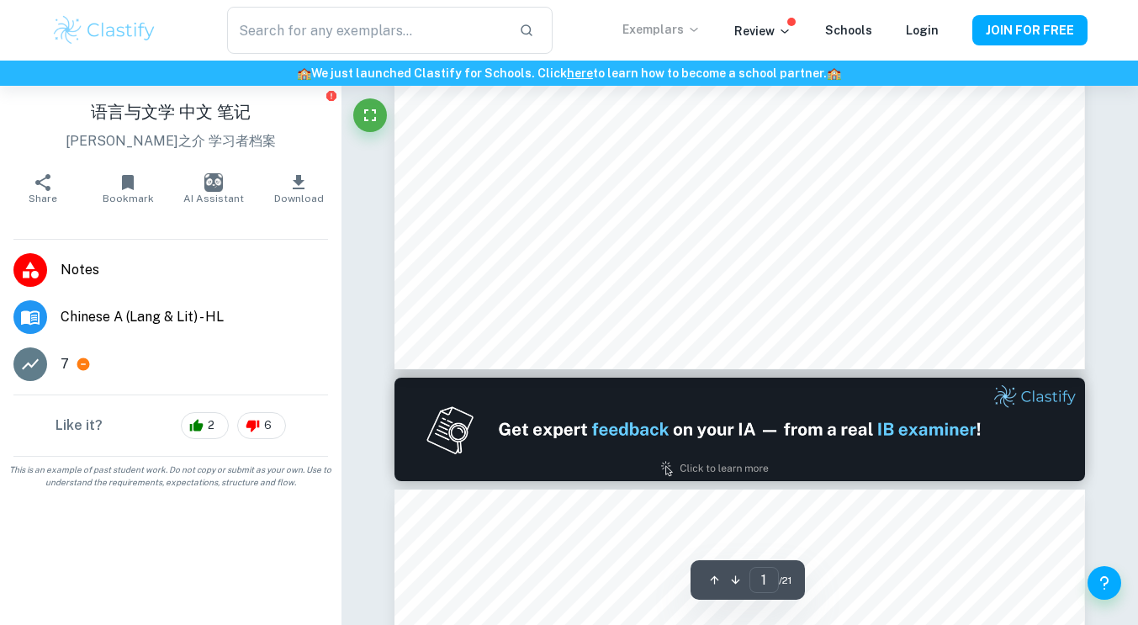
type input "2"
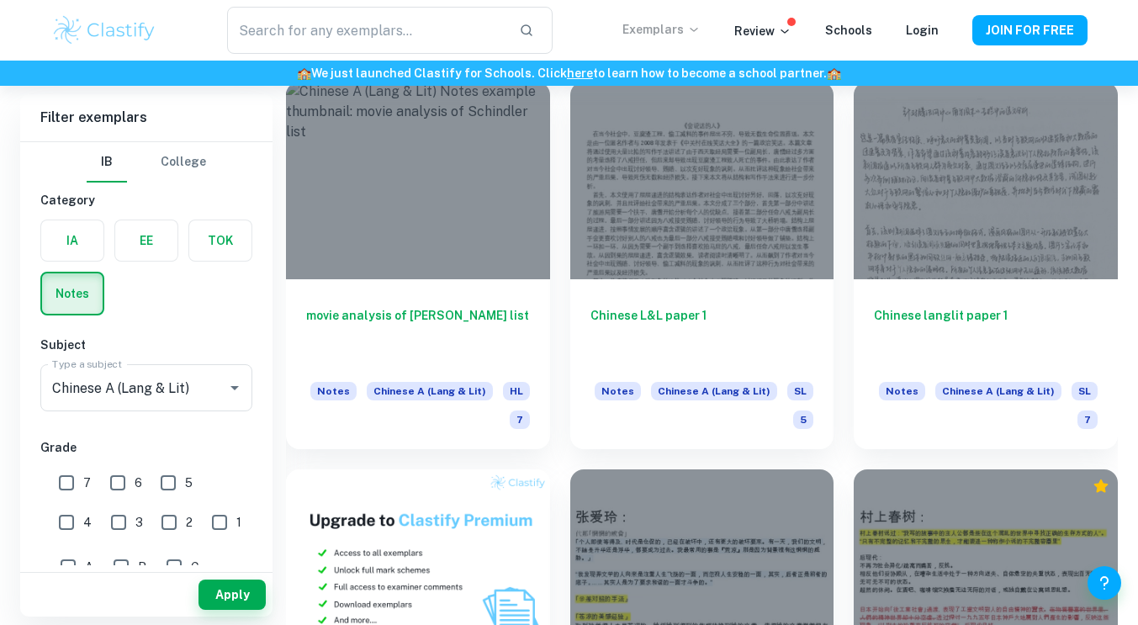
scroll to position [521, 0]
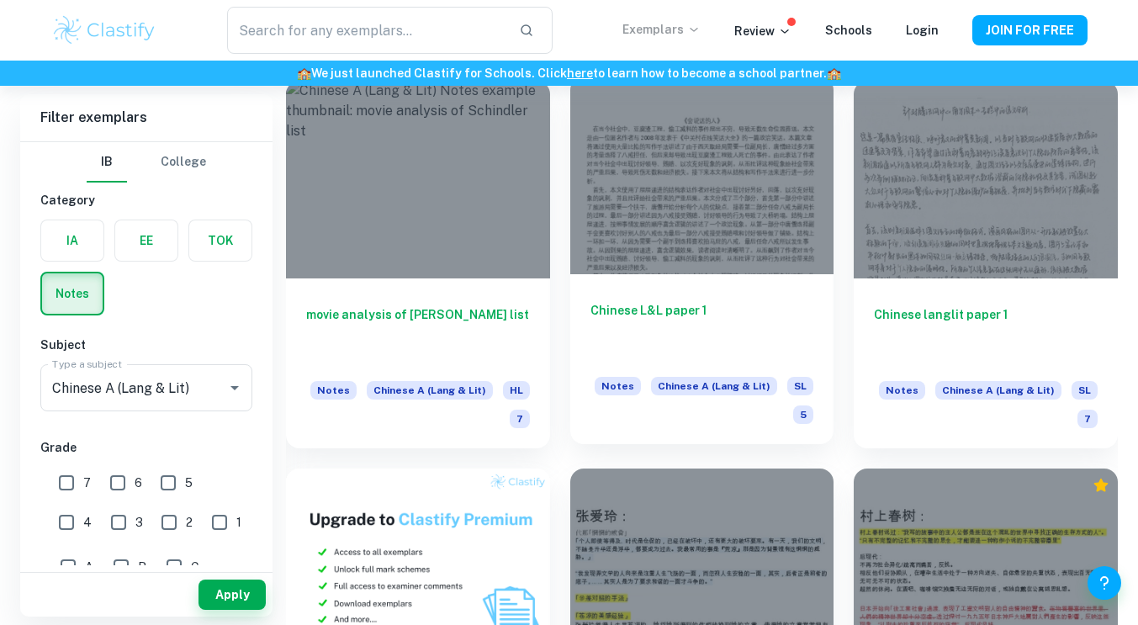
click at [689, 188] on div at bounding box center [702, 176] width 264 height 198
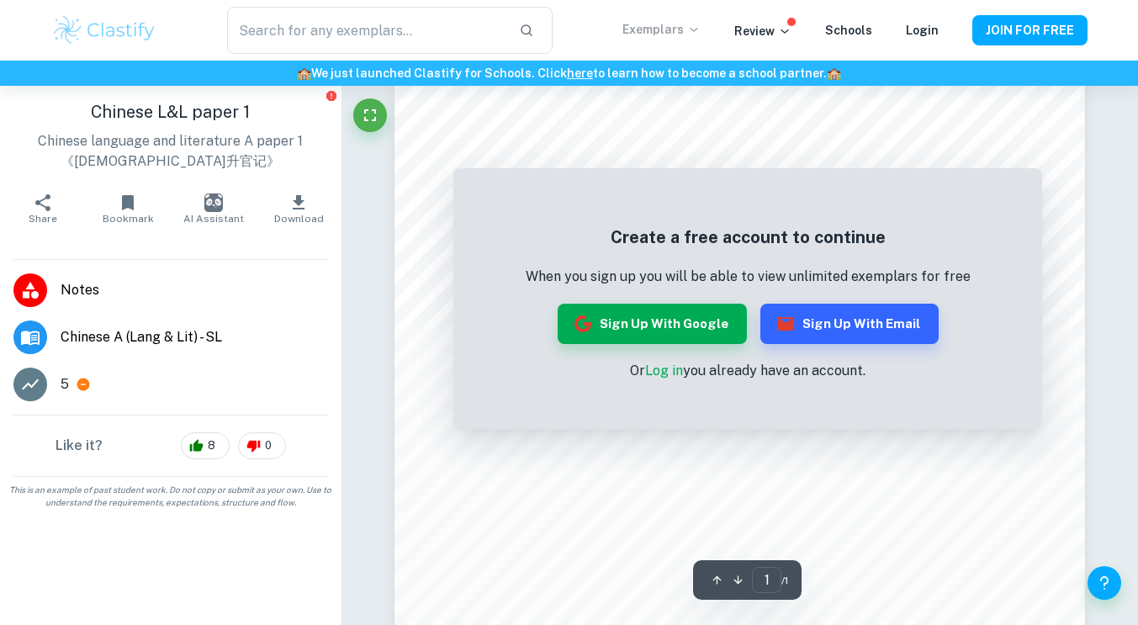
scroll to position [67, 0]
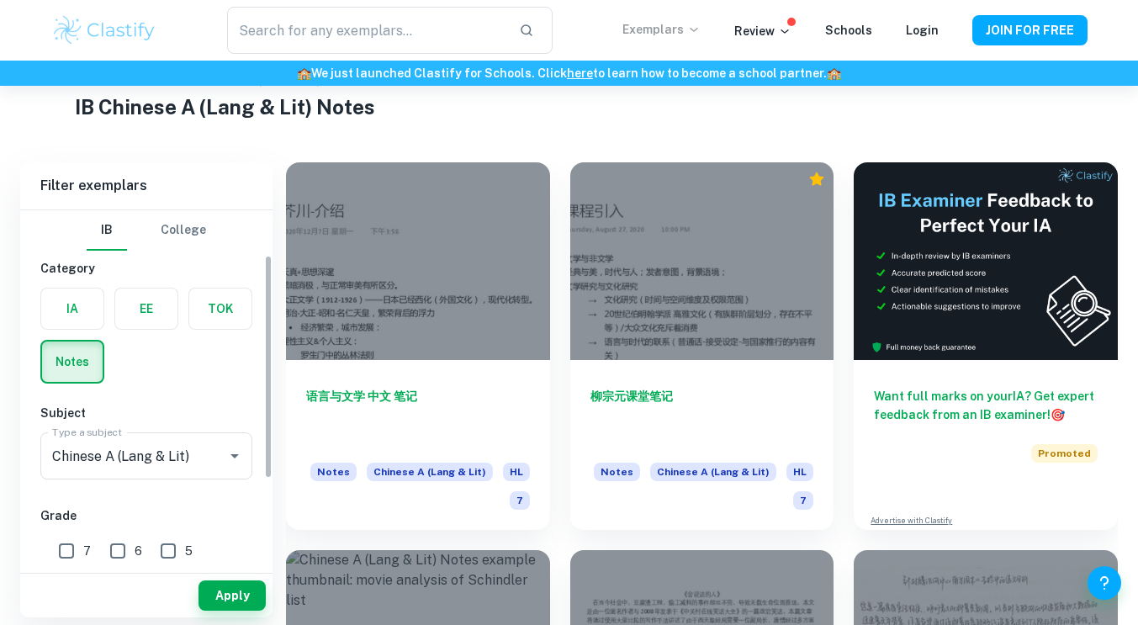
scroll to position [77, 0]
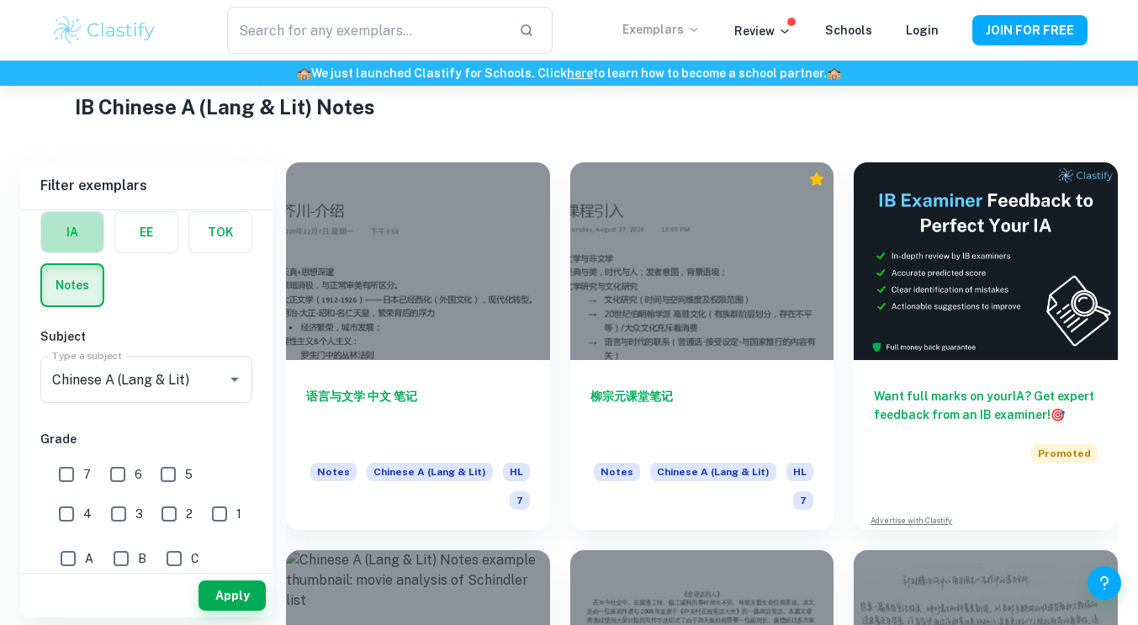
click at [63, 235] on label "button" at bounding box center [72, 232] width 62 height 40
click at [0, 0] on input "radio" at bounding box center [0, 0] width 0 height 0
click at [212, 389] on button "Clear" at bounding box center [213, 380] width 24 height 24
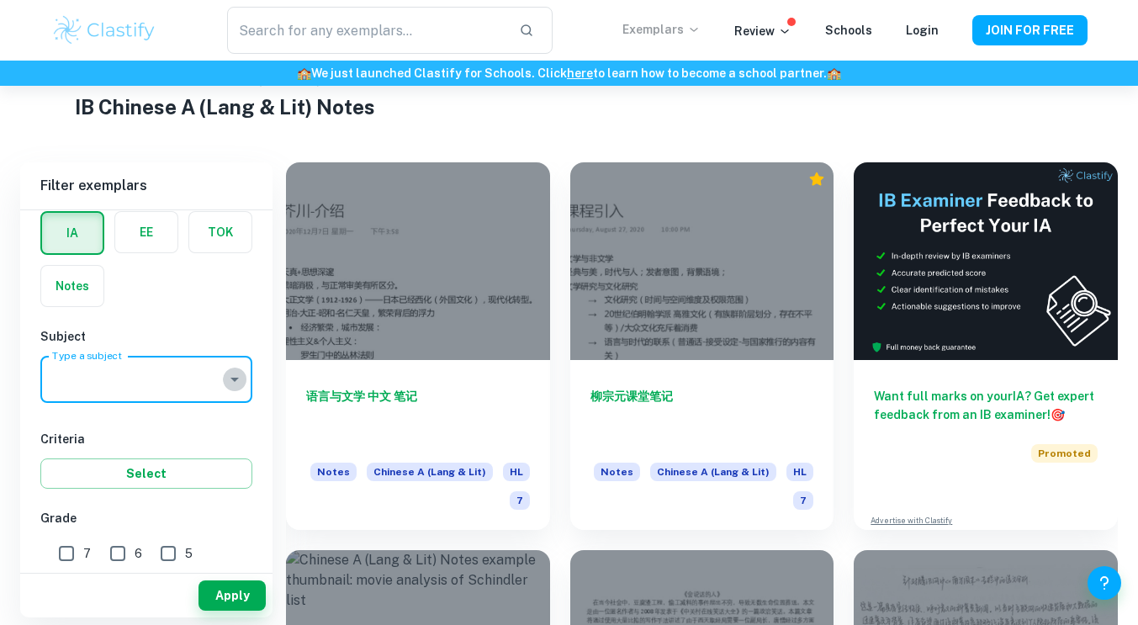
click at [226, 384] on icon "Open" at bounding box center [235, 379] width 20 height 20
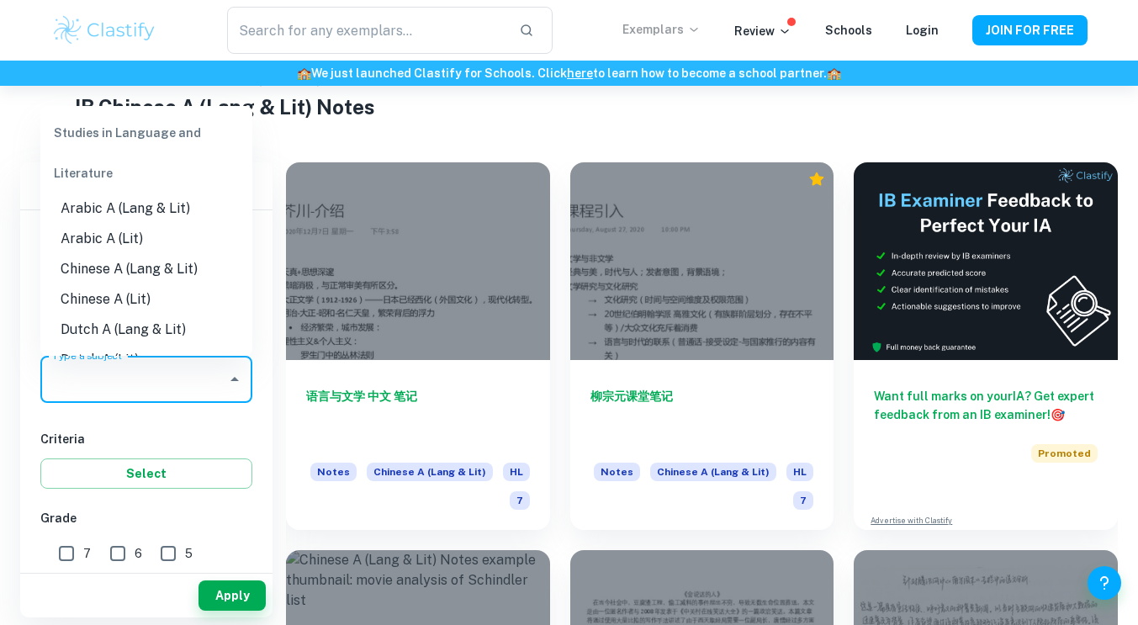
click at [187, 306] on li "Chinese A (Lit)" at bounding box center [146, 299] width 212 height 30
type input "Chinese A (Lit)"
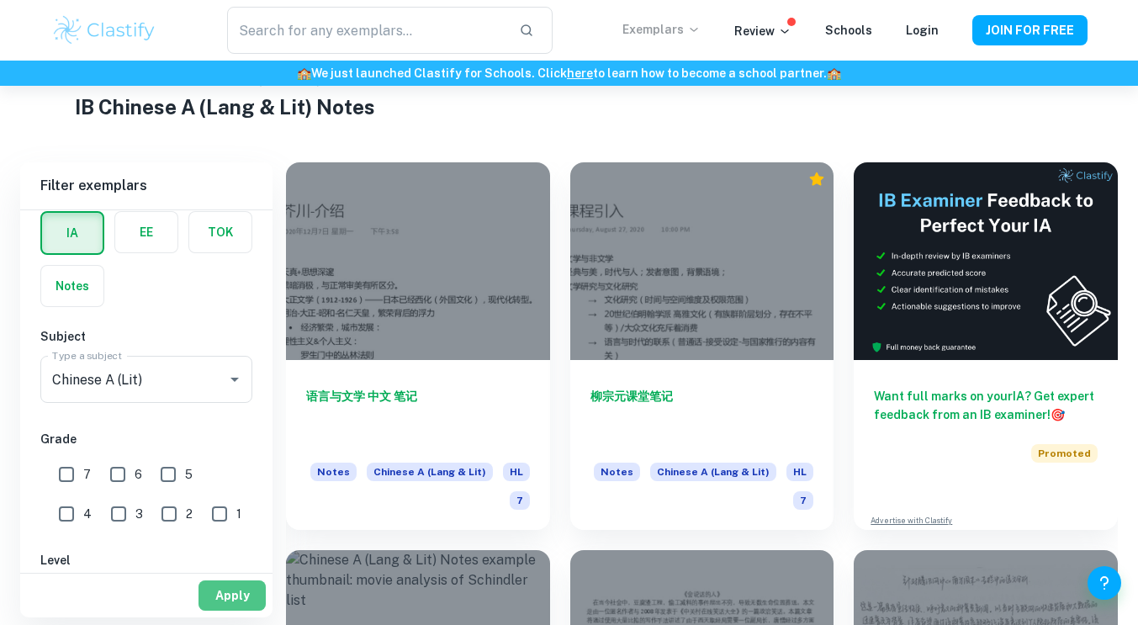
click at [235, 597] on button "Apply" at bounding box center [232, 595] width 67 height 30
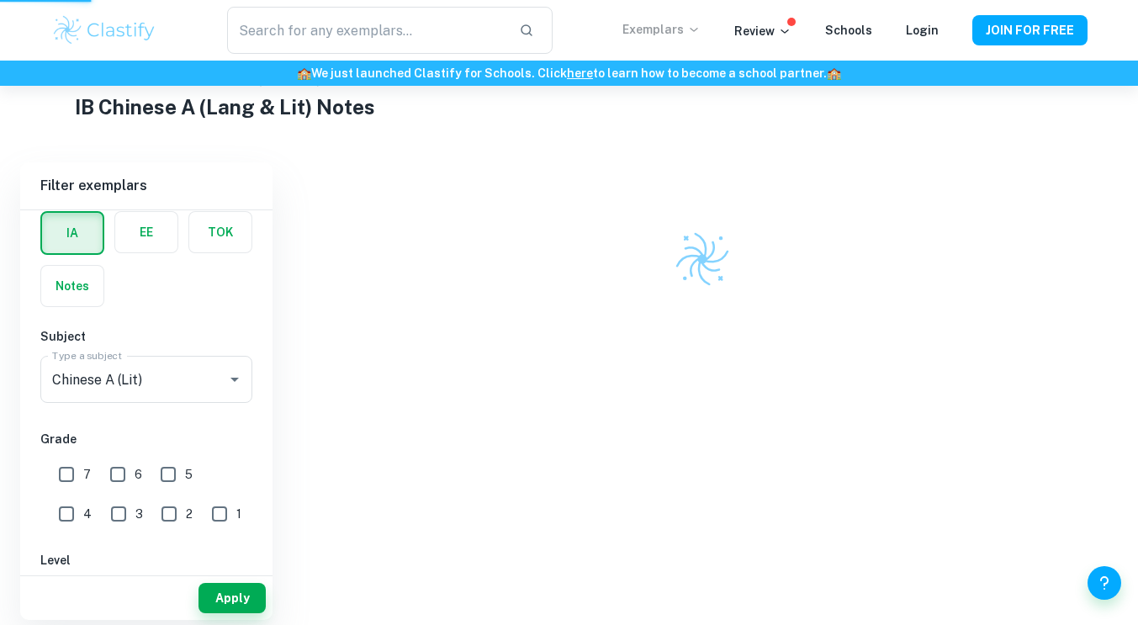
scroll to position [54, 0]
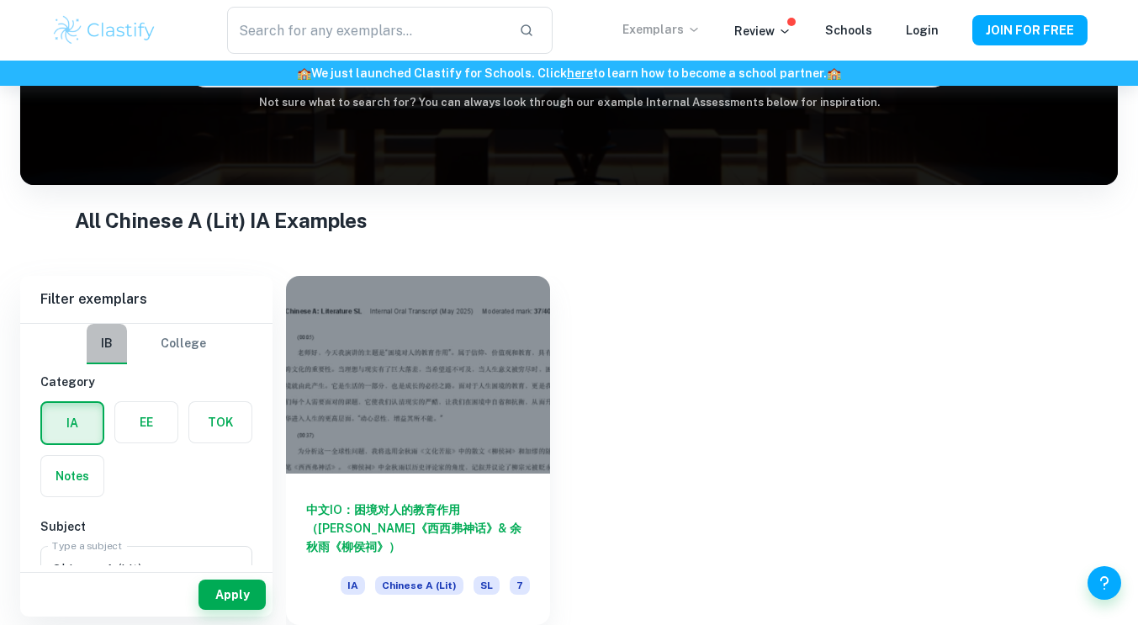
click at [114, 346] on button "IB" at bounding box center [107, 344] width 40 height 40
click at [141, 427] on label "button" at bounding box center [146, 422] width 62 height 40
click at [0, 0] on input "radio" at bounding box center [0, 0] width 0 height 0
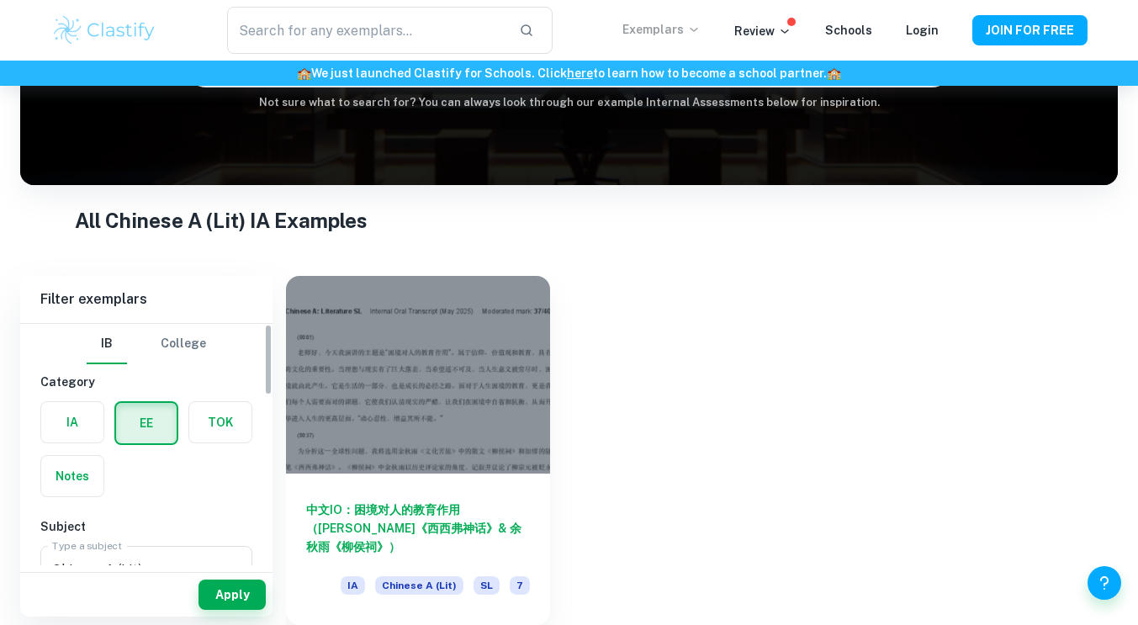
scroll to position [148, 0]
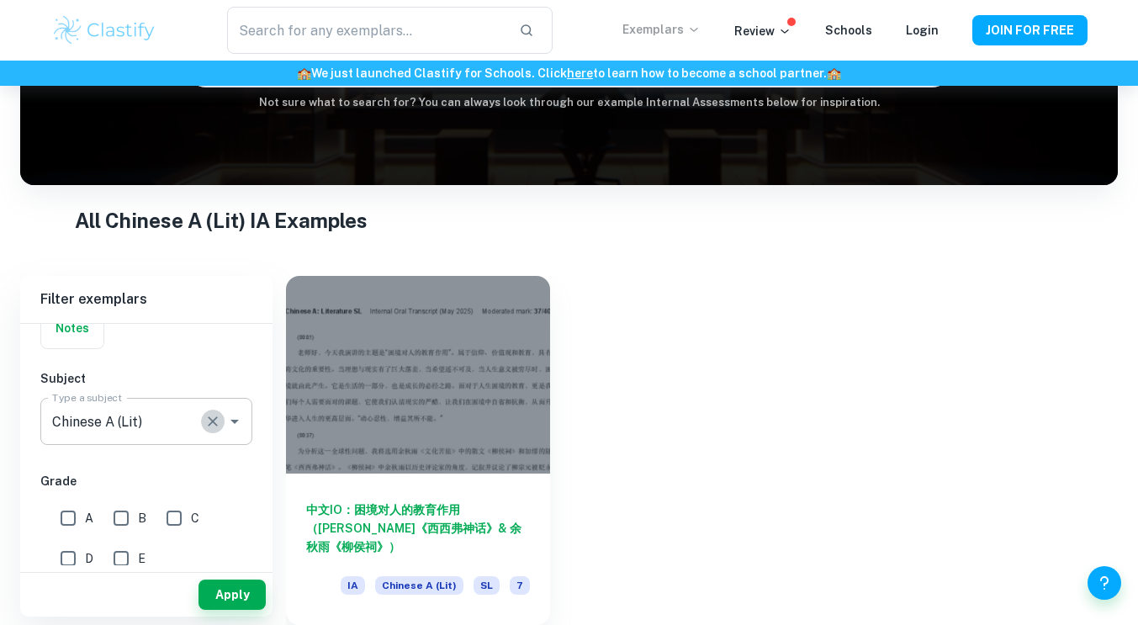
click at [214, 420] on icon "Clear" at bounding box center [213, 421] width 10 height 10
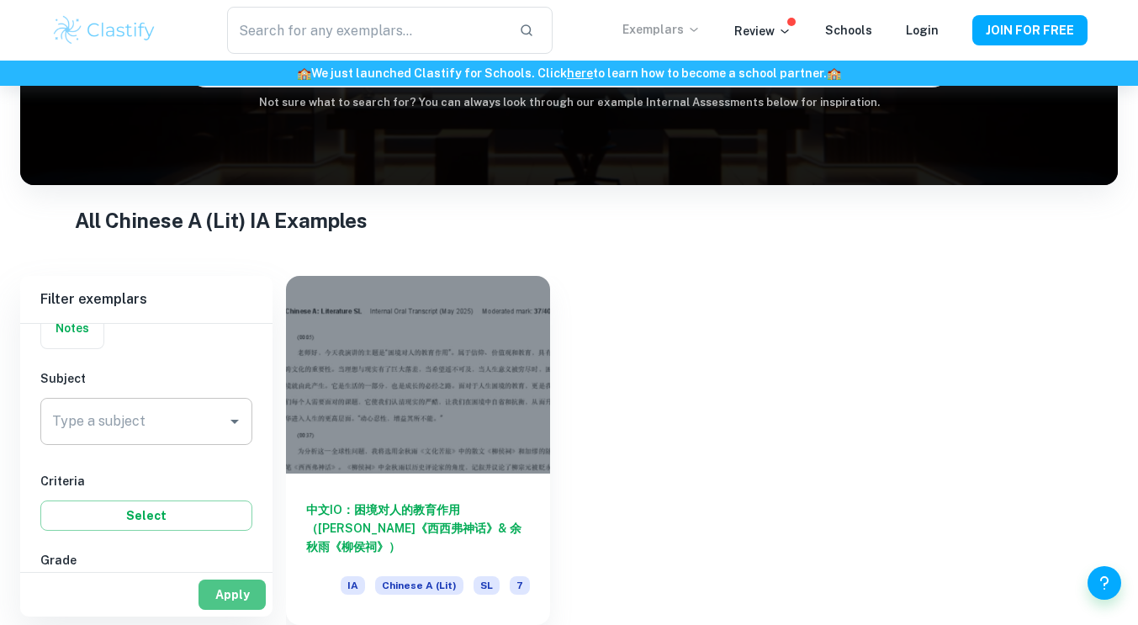
click at [229, 588] on button "Apply" at bounding box center [232, 595] width 67 height 30
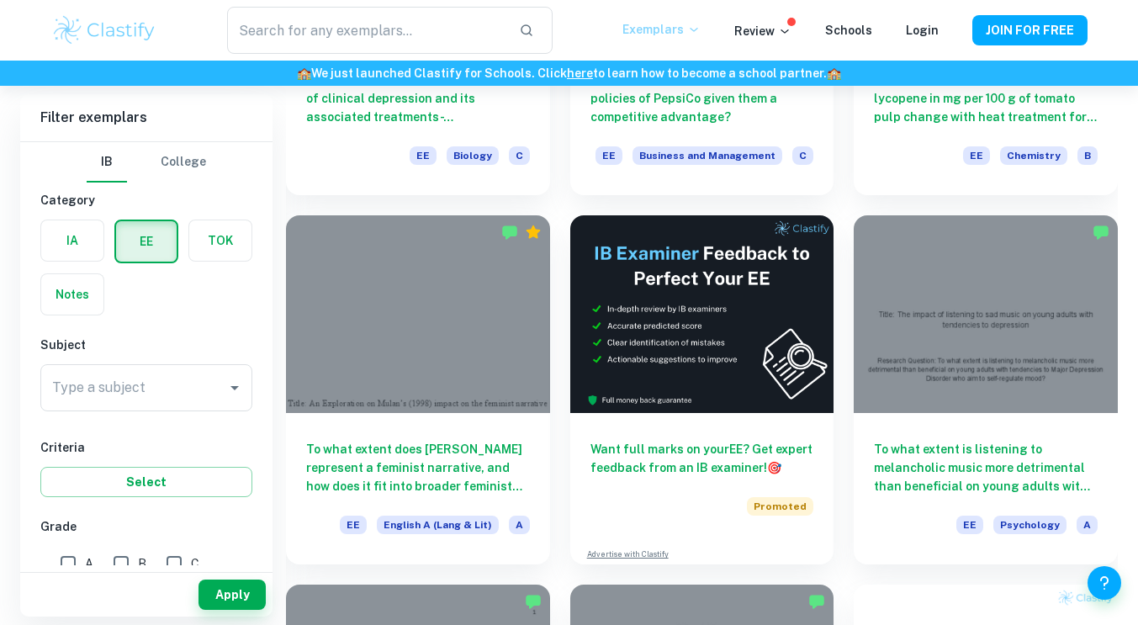
scroll to position [3303, 0]
